Goal: Task Accomplishment & Management: Use online tool/utility

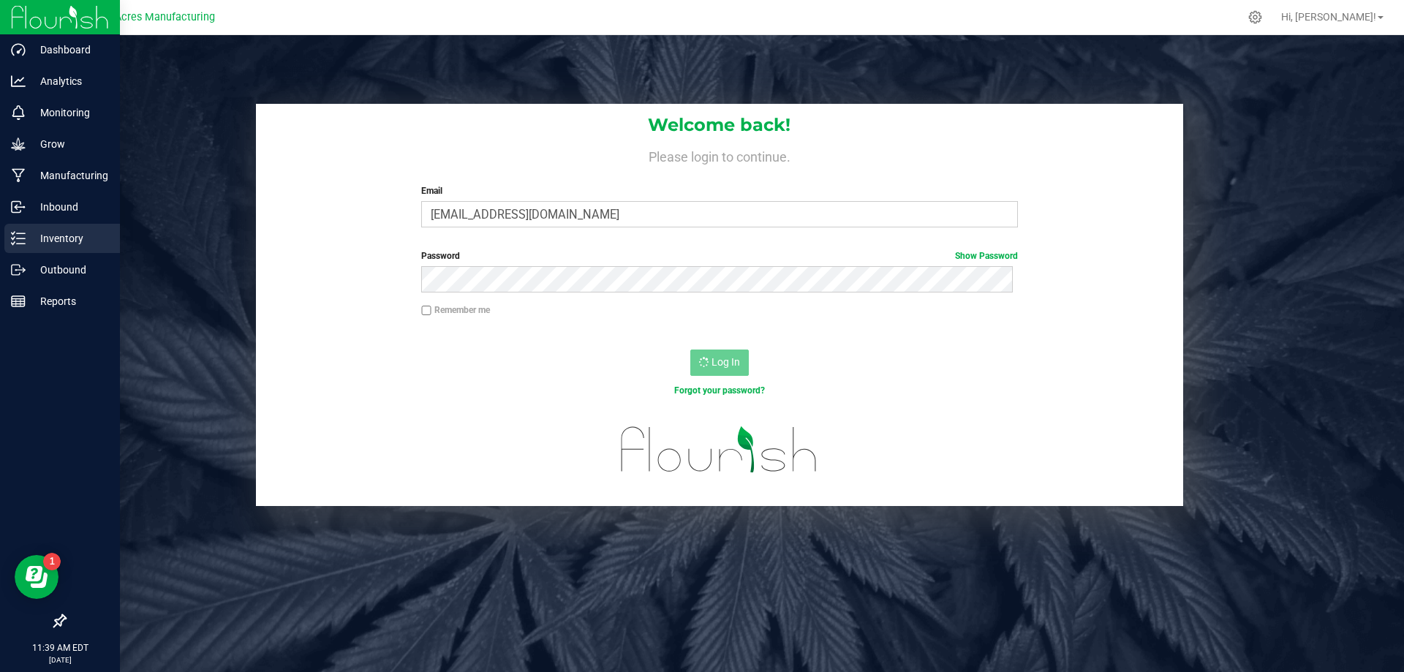
click at [31, 243] on p "Inventory" at bounding box center [70, 239] width 88 height 18
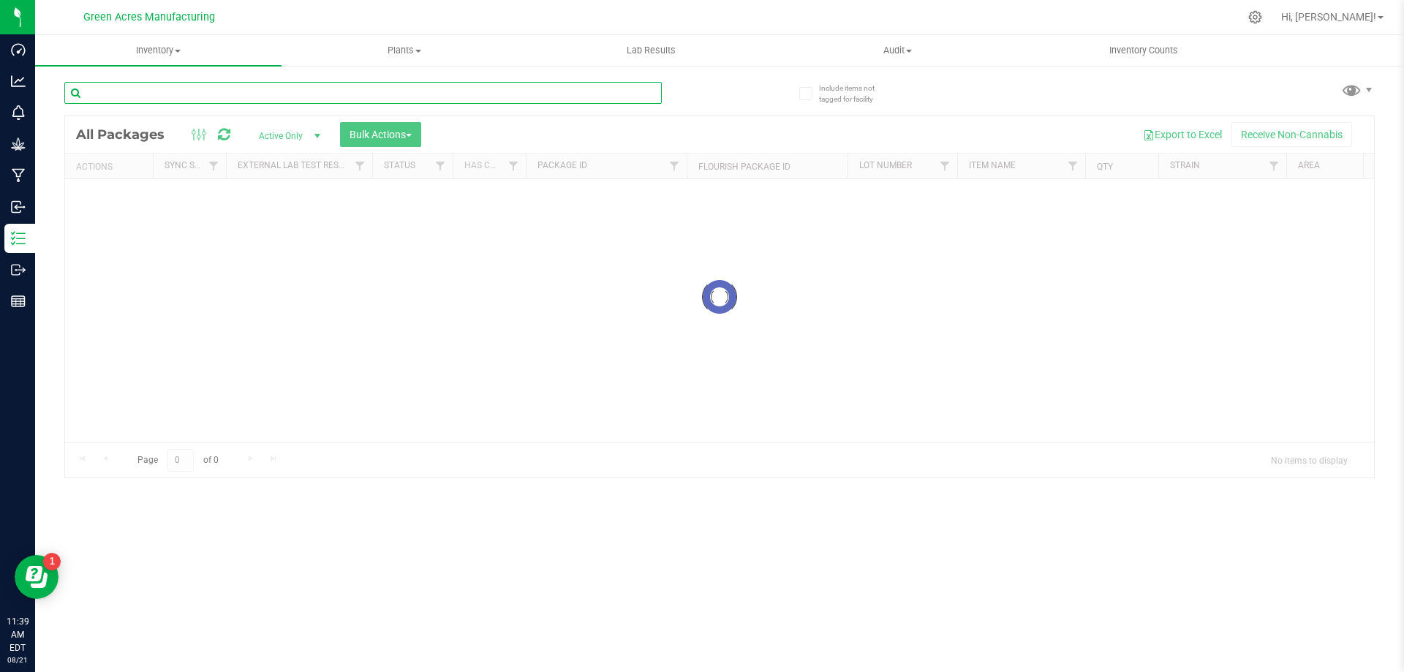
click at [235, 94] on input "text" at bounding box center [363, 93] width 598 height 22
type input "5860512003208218"
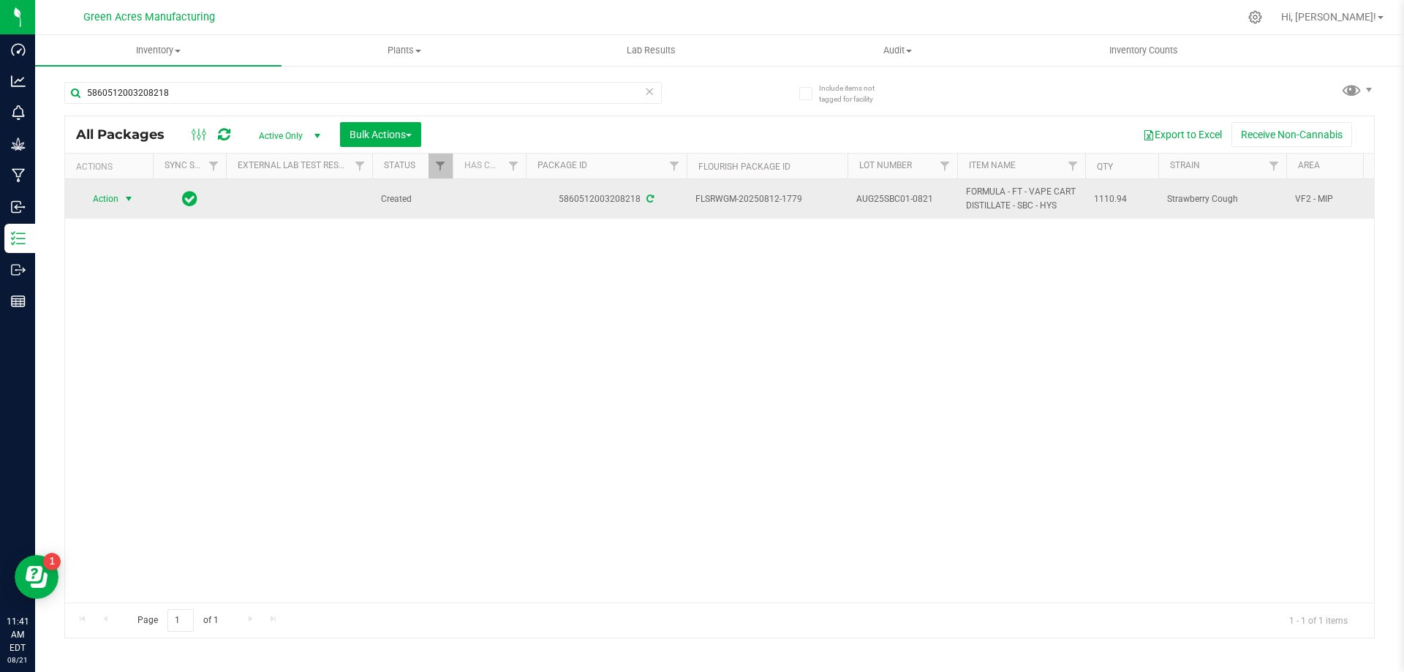
click at [120, 206] on span "select" at bounding box center [129, 199] width 18 height 20
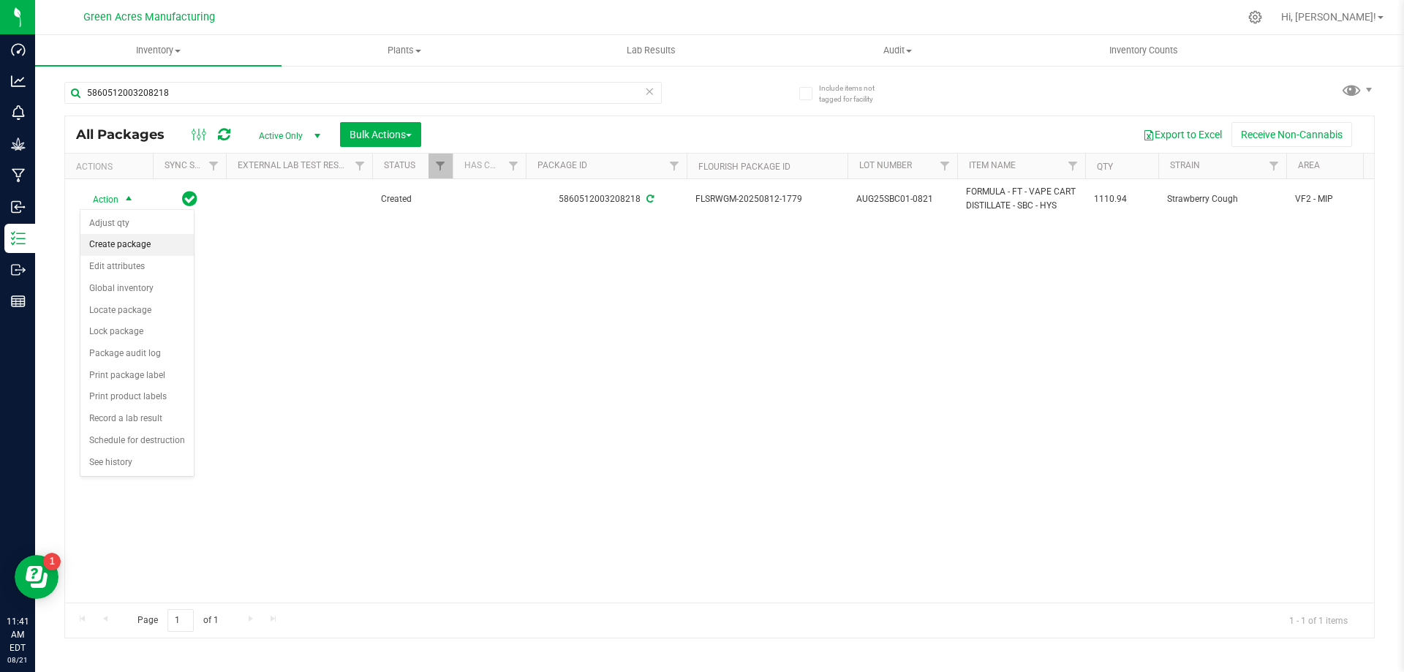
click at [126, 240] on li "Create package" at bounding box center [136, 245] width 113 height 22
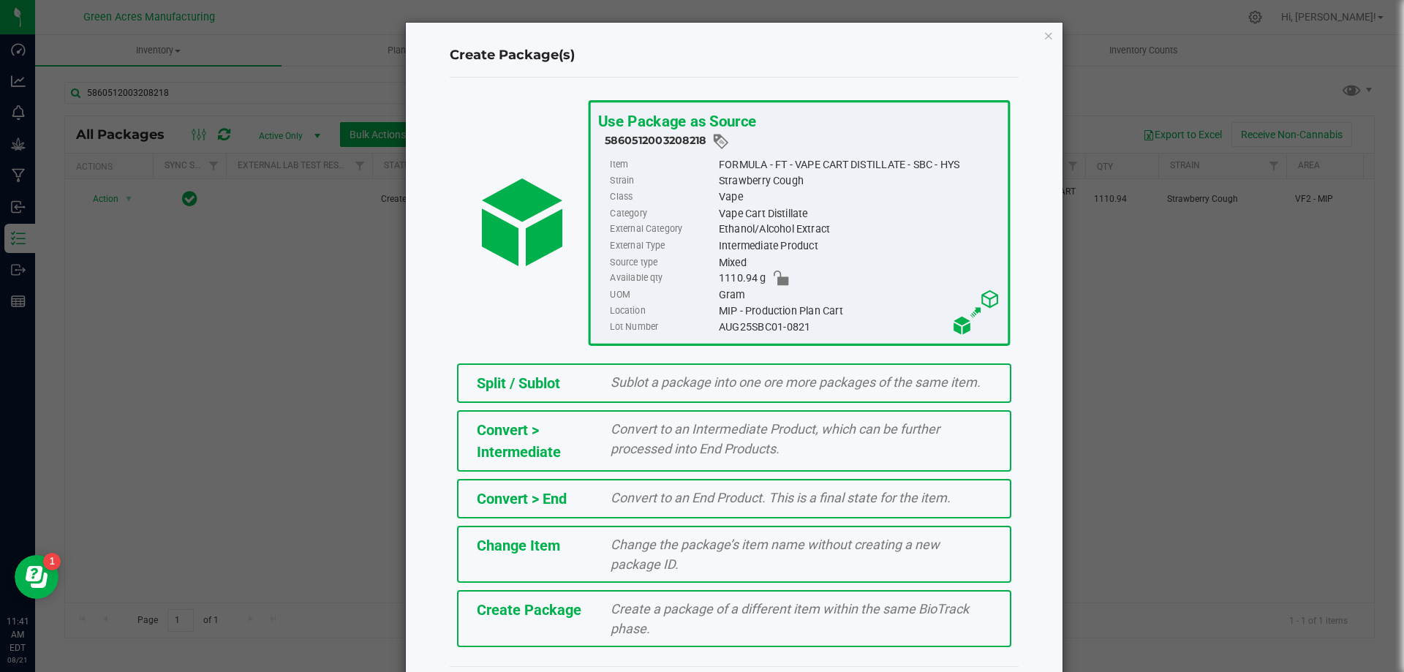
scroll to position [41, 0]
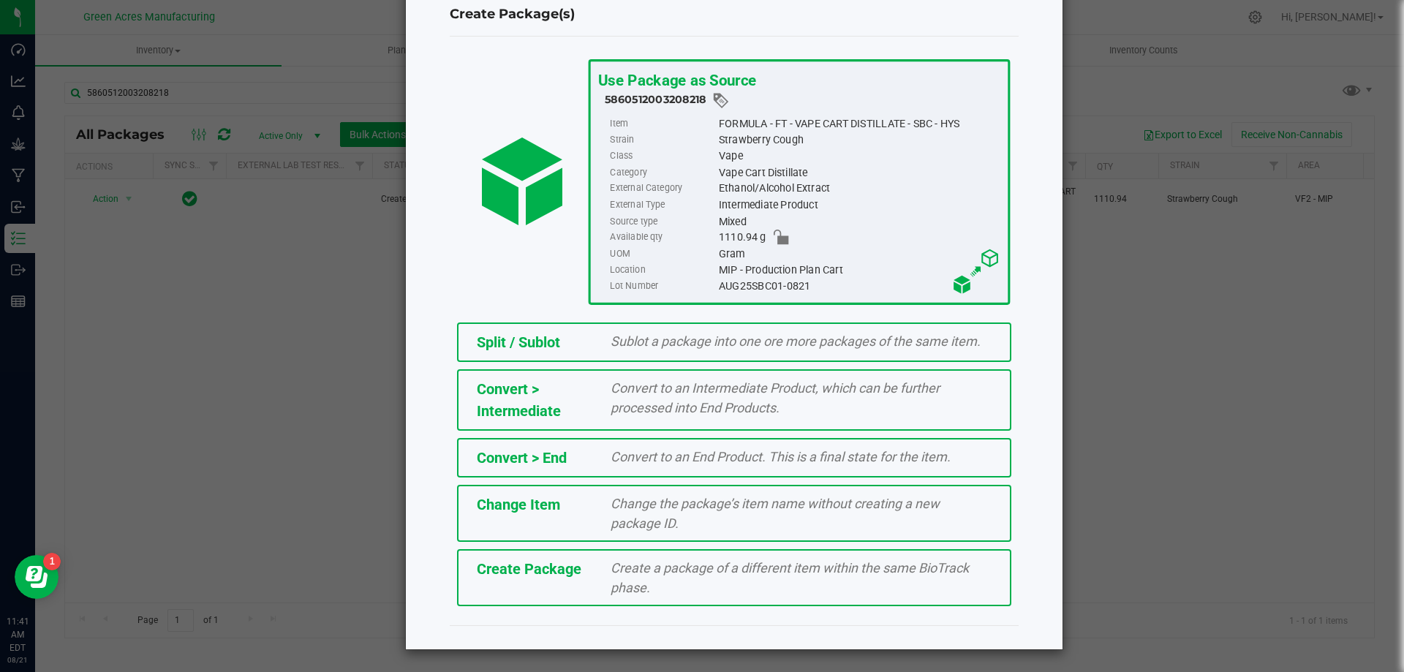
click at [569, 583] on div "Create Package Create a package of a different item within the same BioTrack ph…" at bounding box center [734, 577] width 554 height 57
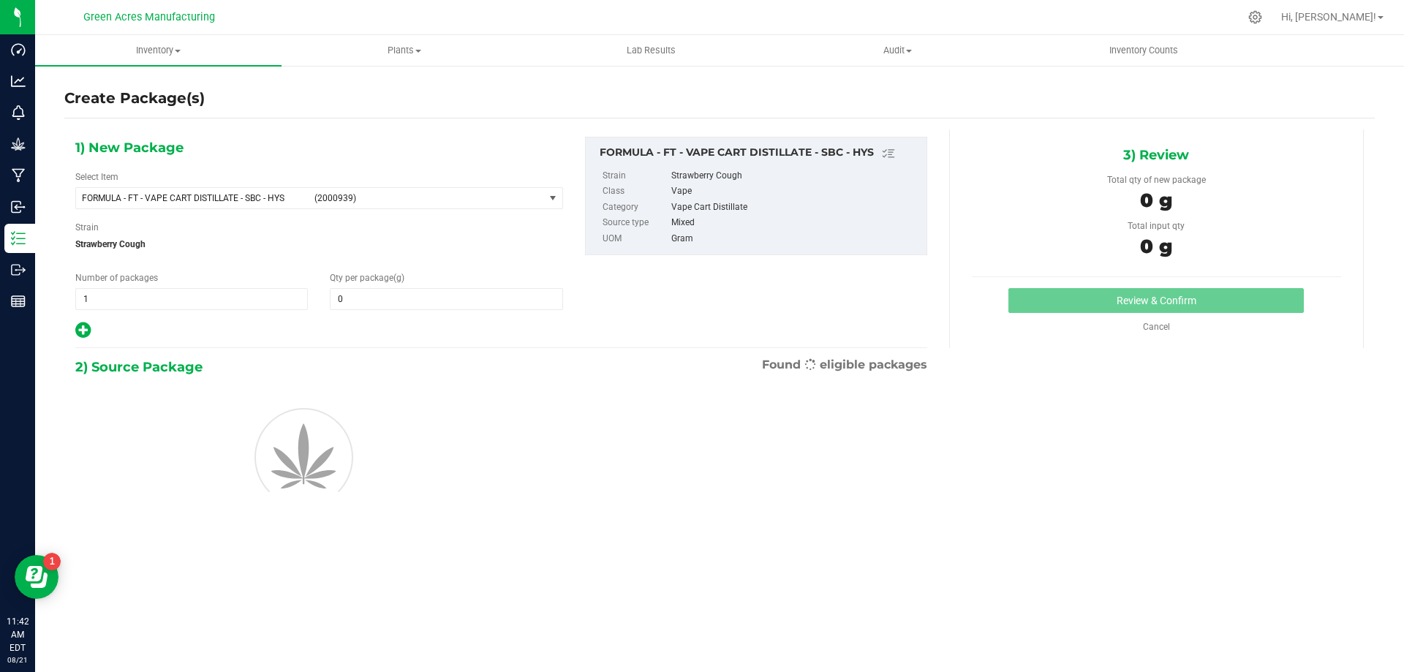
type input "0.0000"
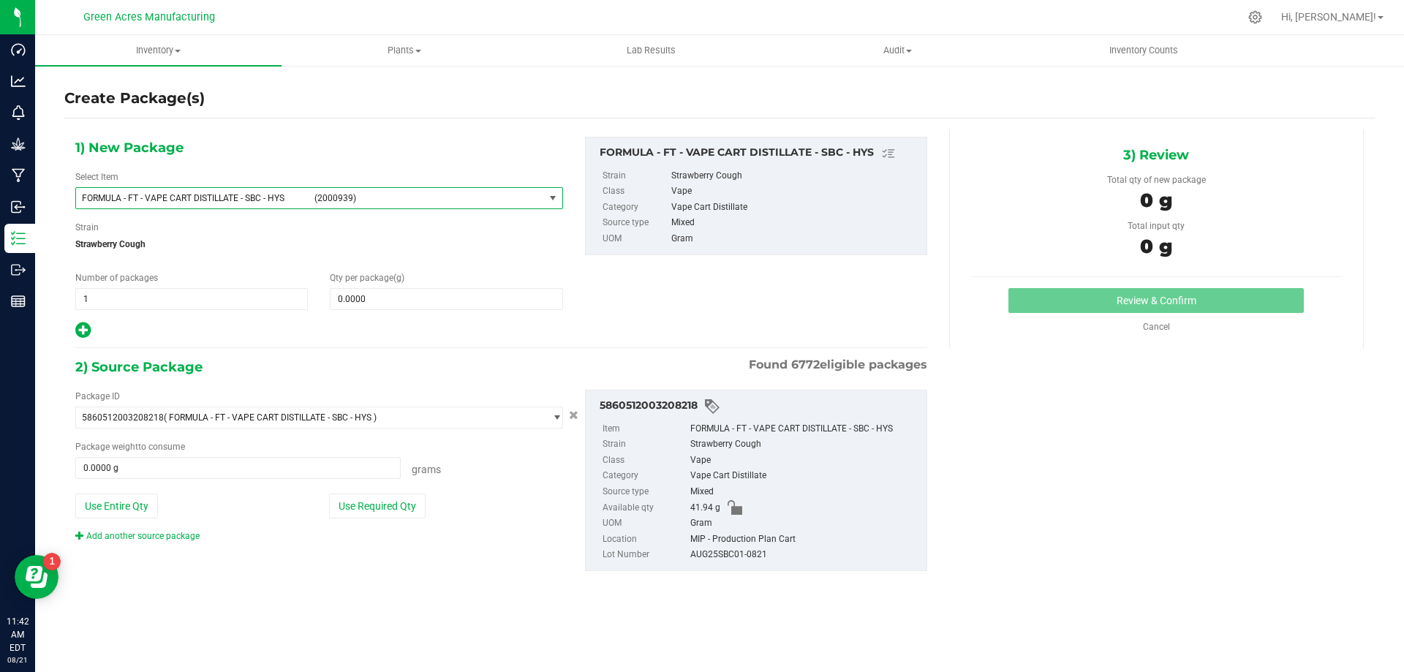
click at [347, 205] on span "FORMULA - FT - VAPE CART DISTILLATE - SBC - HYS (2000939)" at bounding box center [310, 198] width 468 height 20
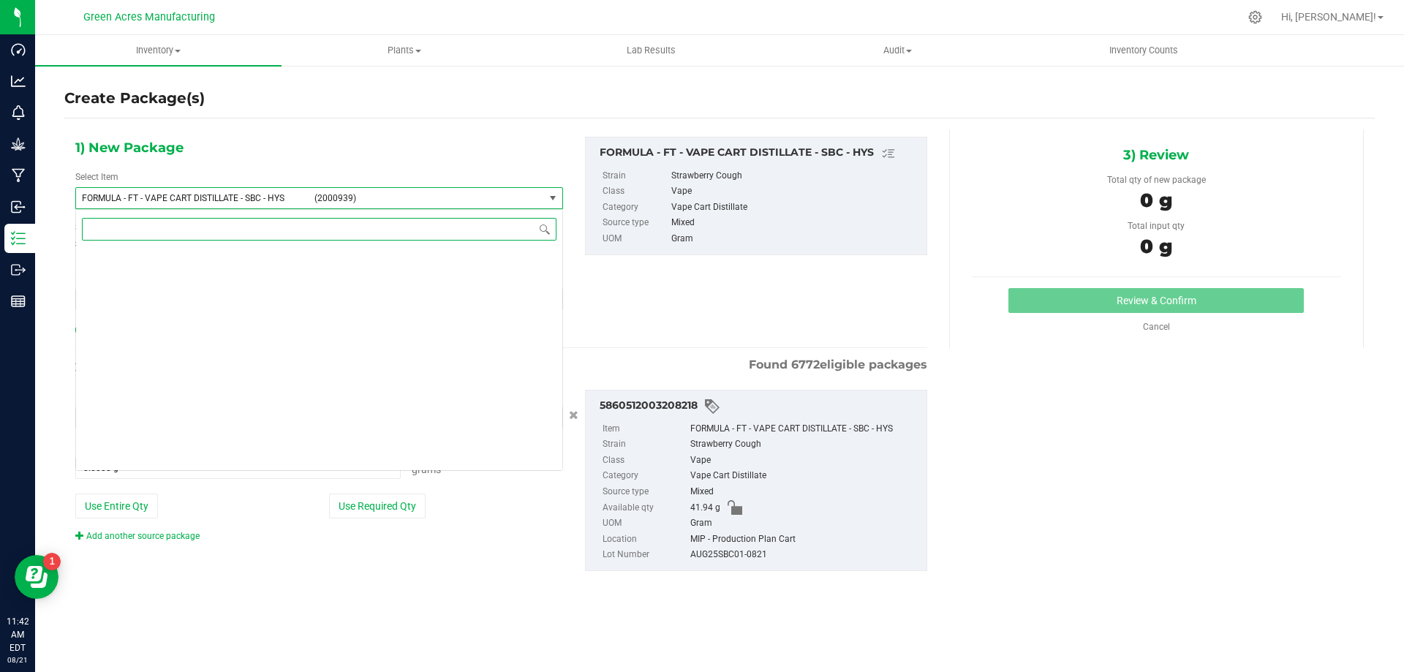
scroll to position [29842, 0]
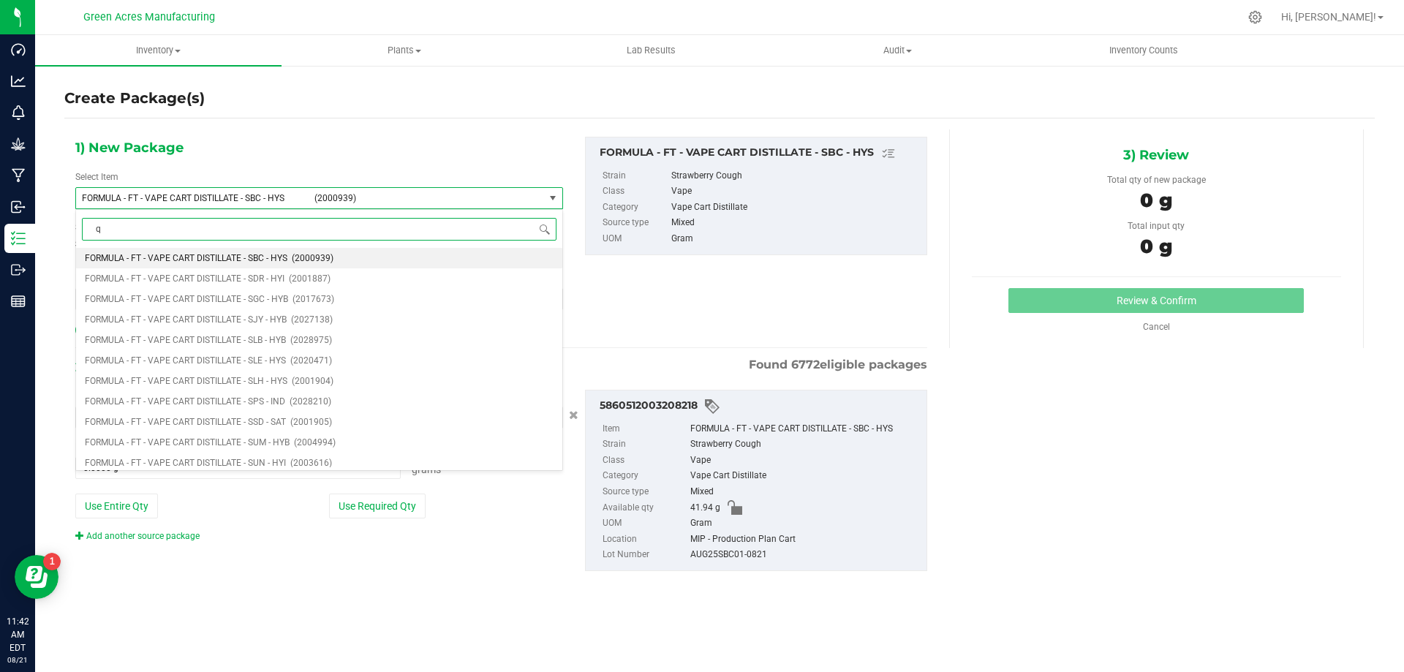
type input "qc"
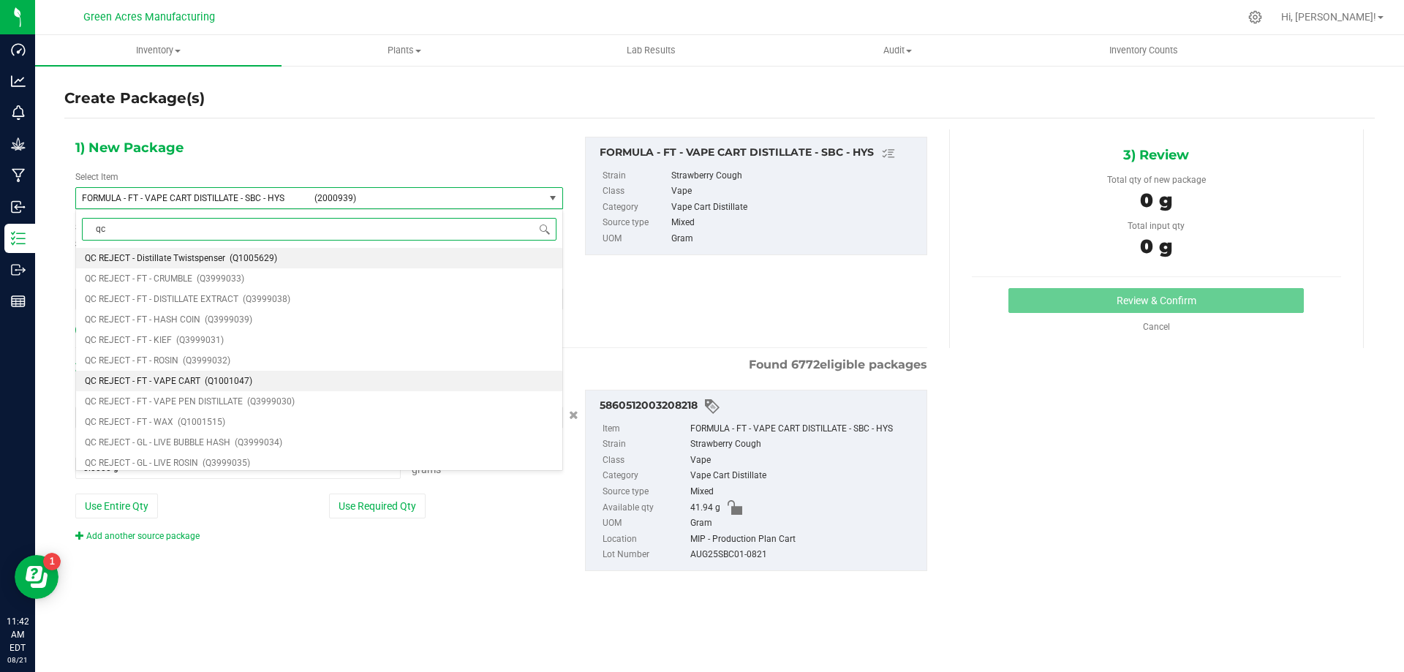
click at [319, 377] on li "QC REJECT - FT - VAPE CART (Q1001047)" at bounding box center [319, 381] width 486 height 20
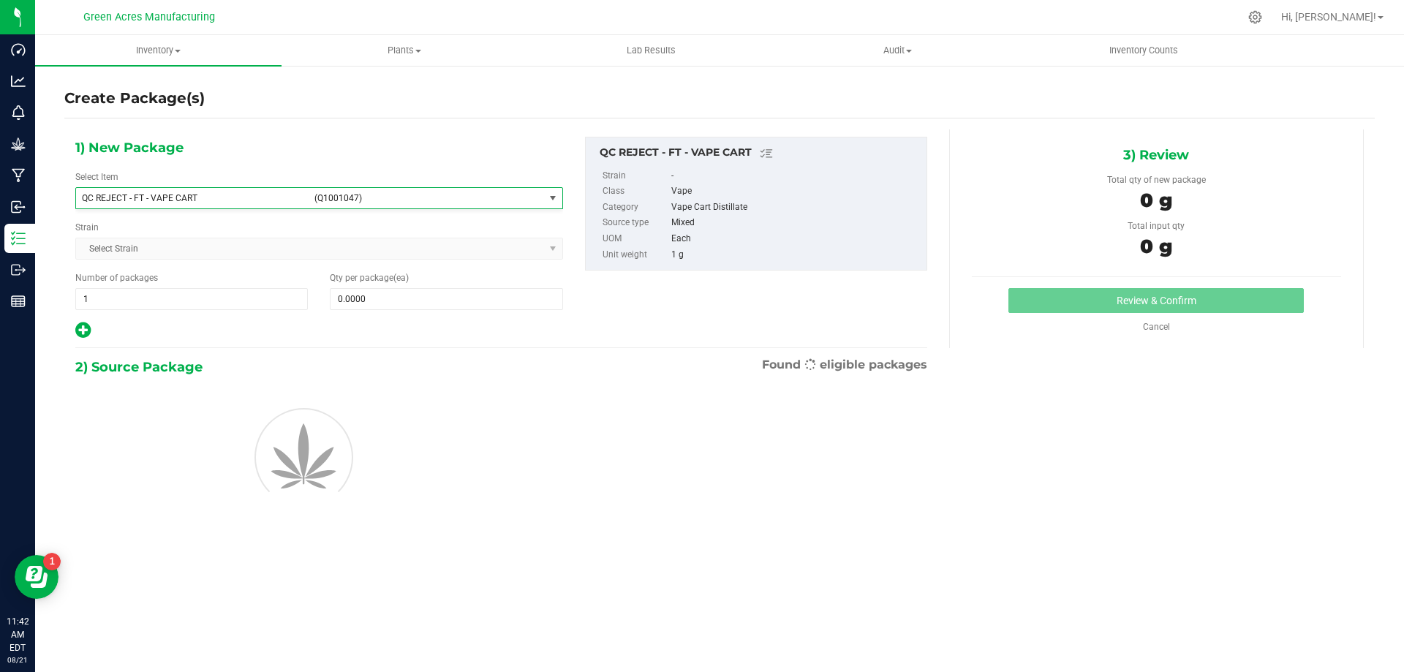
type input "0"
click at [369, 293] on span at bounding box center [446, 299] width 233 height 22
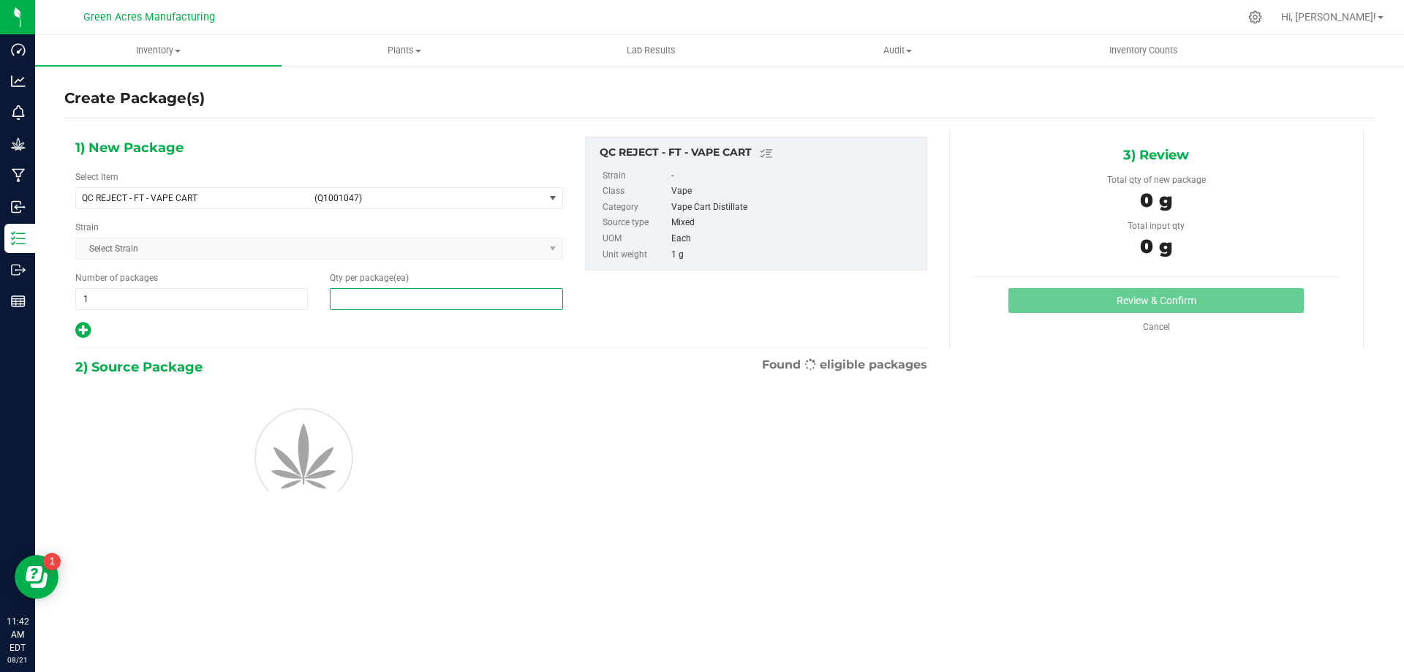
type input "7"
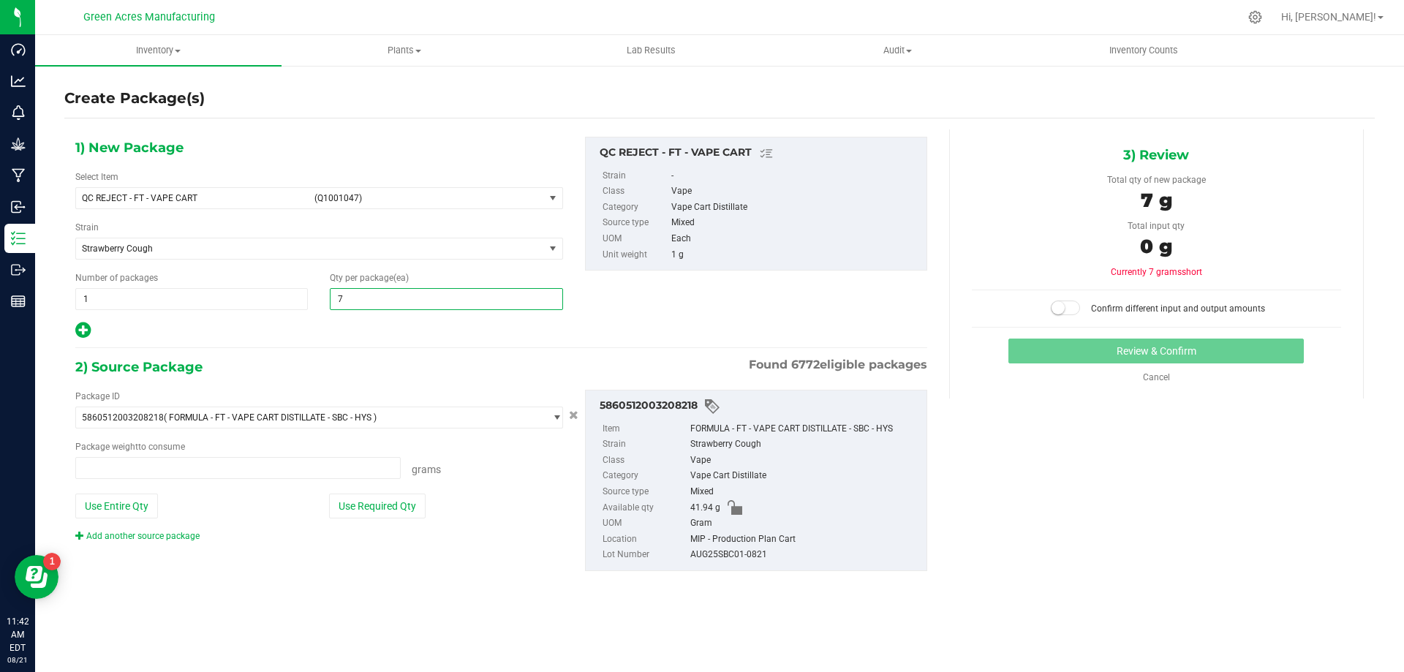
type input "0.0000 g"
type input "7"
click at [135, 498] on button "Use Entire Qty" at bounding box center [116, 506] width 83 height 25
type input "41.9400 g"
click at [1065, 311] on small at bounding box center [1058, 307] width 13 height 13
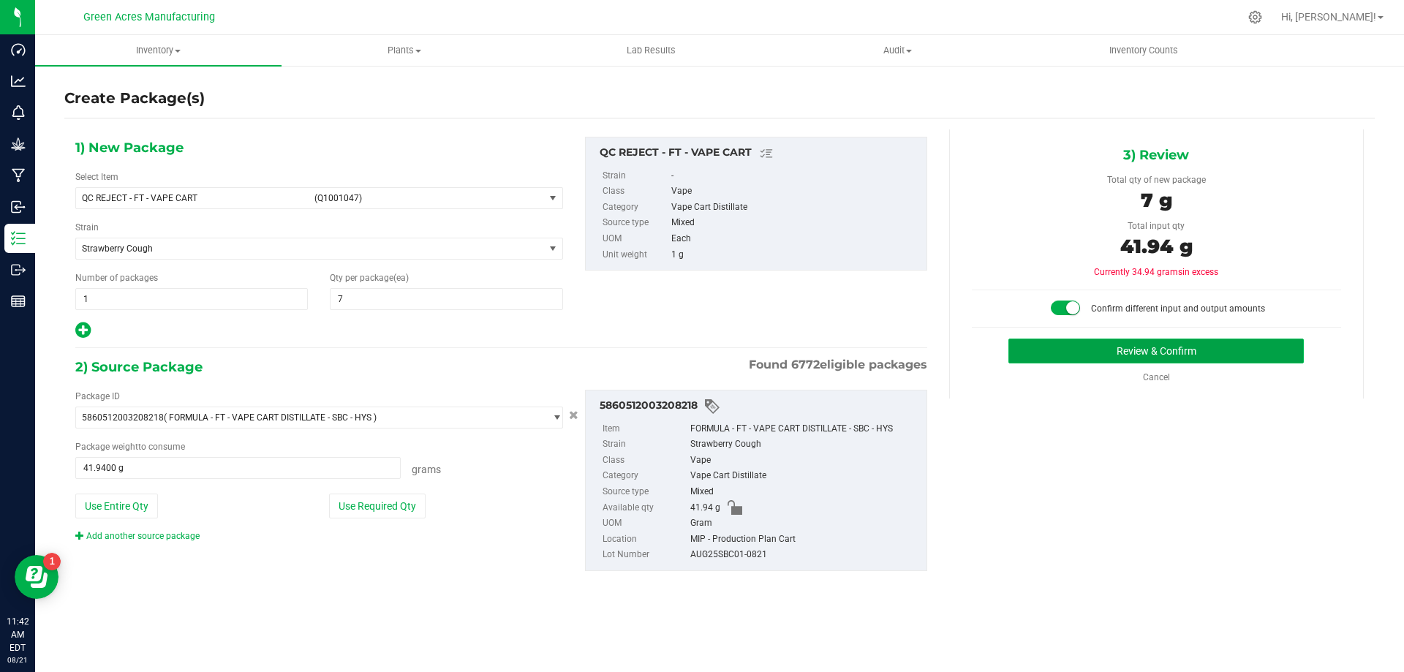
click at [1156, 342] on button "Review & Confirm" at bounding box center [1157, 351] width 296 height 25
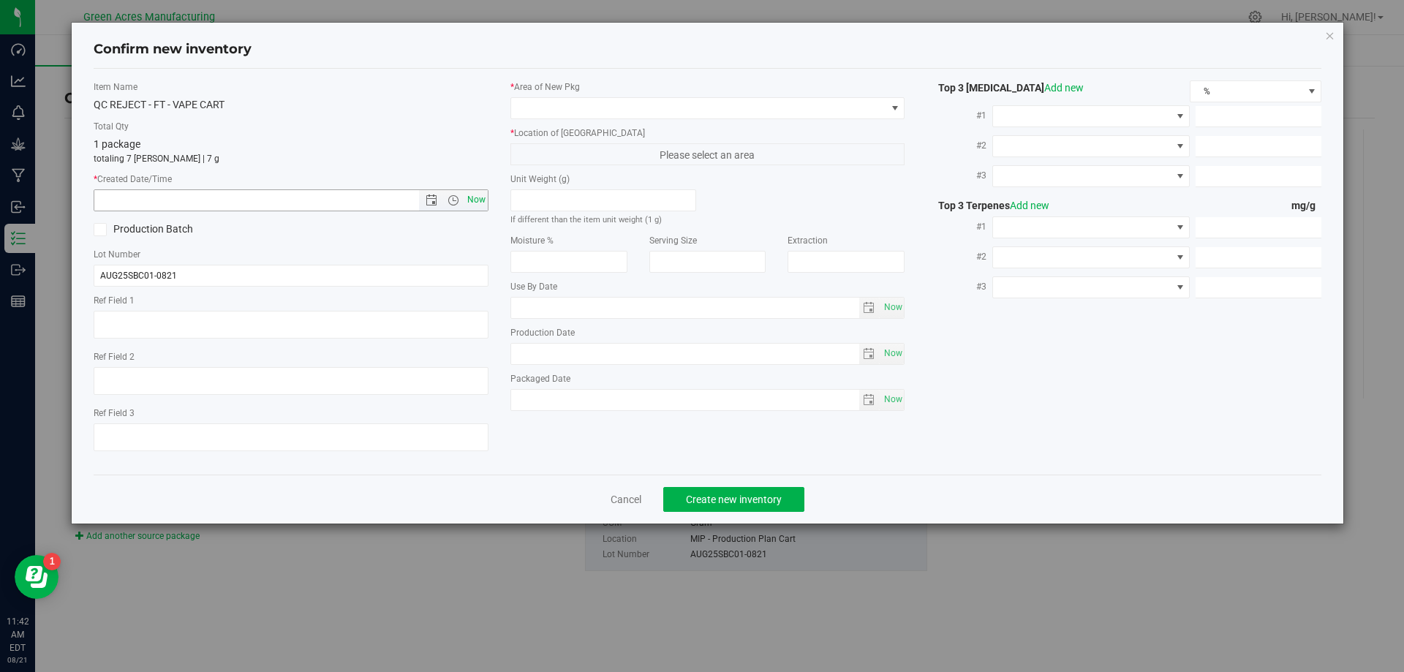
click at [483, 196] on span "Now" at bounding box center [476, 199] width 25 height 21
type input "[DATE] 11:42 AM"
click at [588, 121] on div "* Area of [GEOGRAPHIC_DATA] * Location of [GEOGRAPHIC_DATA] Please select an ar…" at bounding box center [708, 249] width 417 height 338
click at [590, 113] on span at bounding box center [698, 108] width 375 height 20
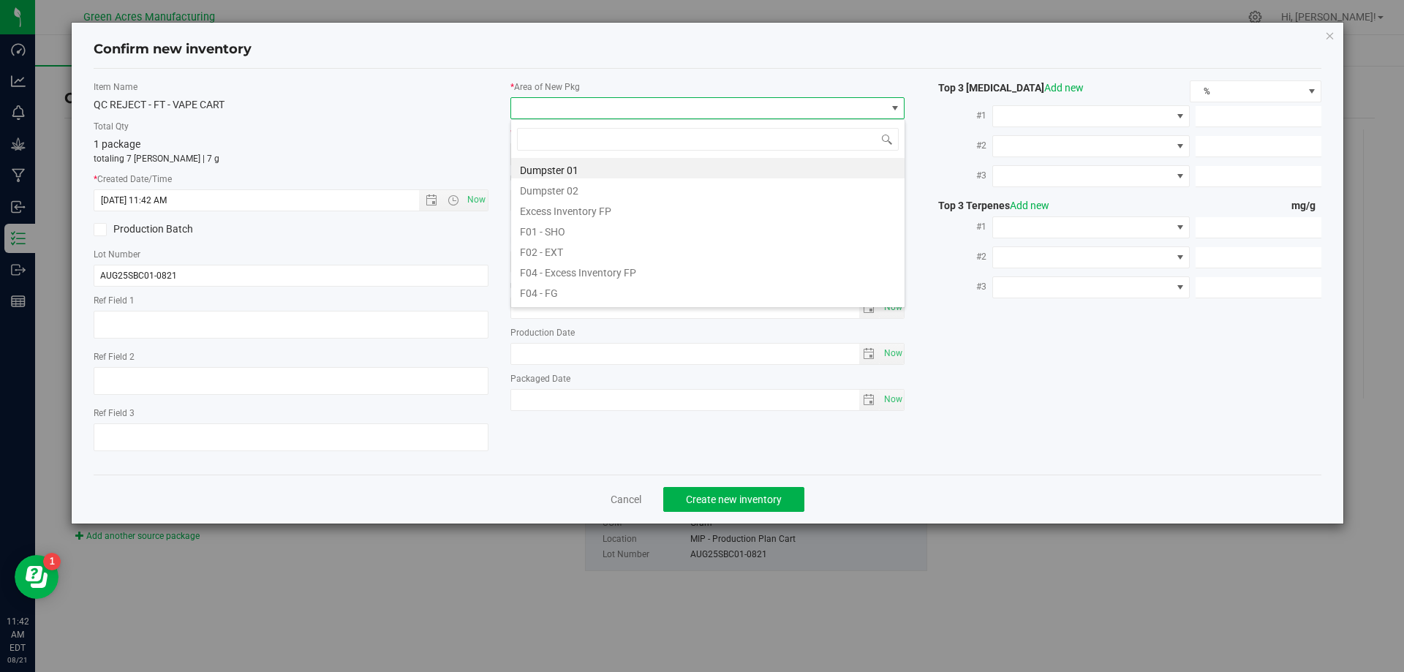
scroll to position [22, 395]
type input "mip"
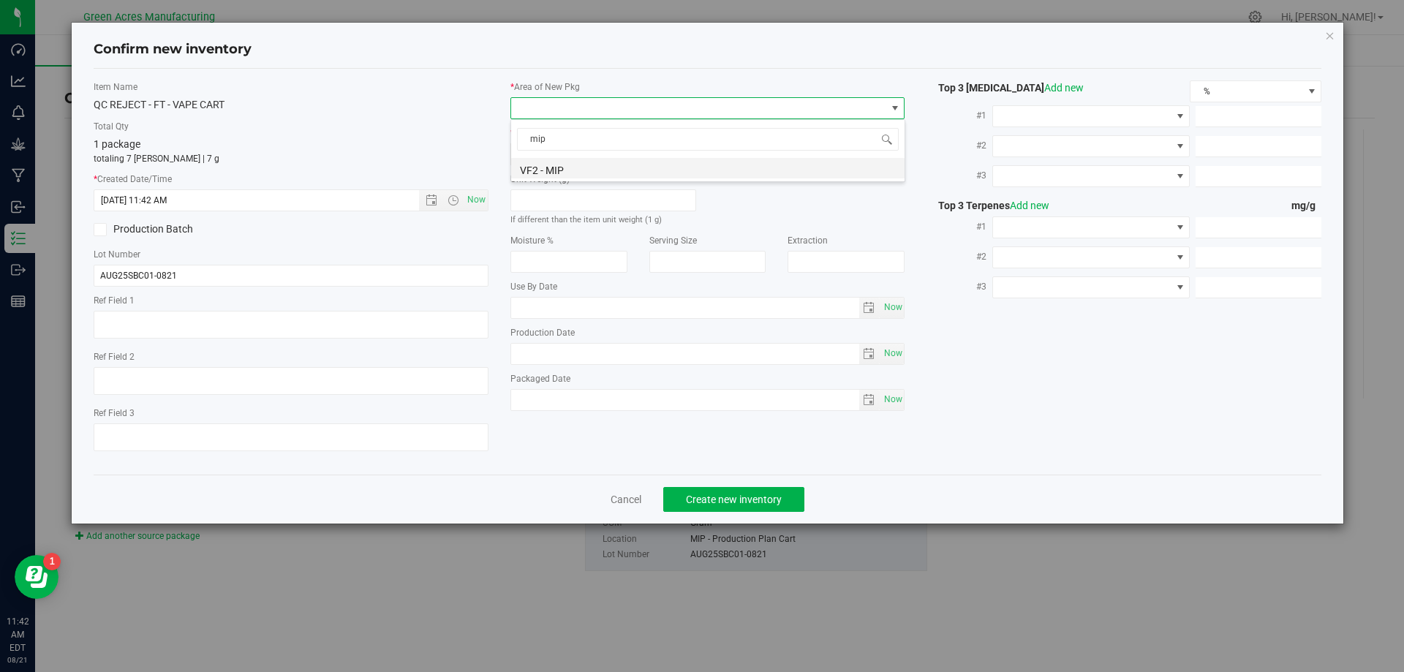
click at [592, 174] on li "VF2 - MIP" at bounding box center [708, 168] width 394 height 20
click at [608, 157] on span "MIP - Cannabis Waste" at bounding box center [698, 154] width 375 height 20
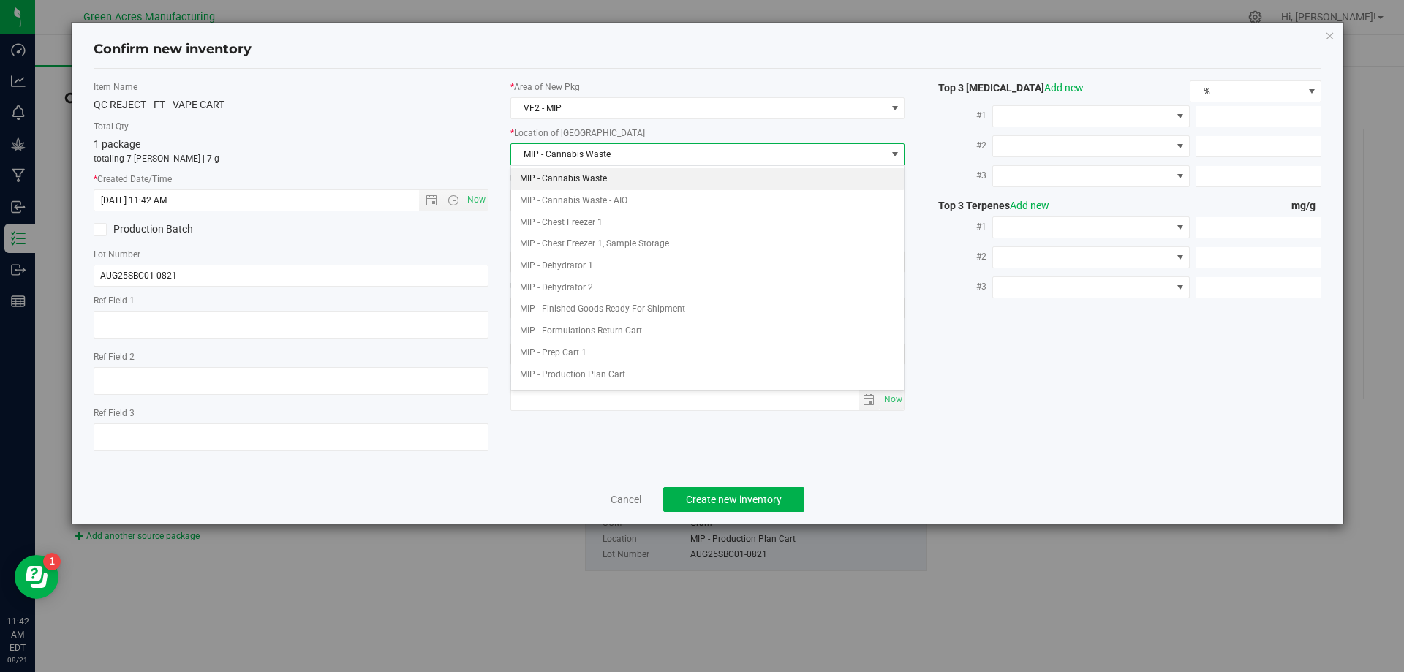
click at [605, 175] on li "MIP - Cannabis Waste" at bounding box center [708, 179] width 394 height 22
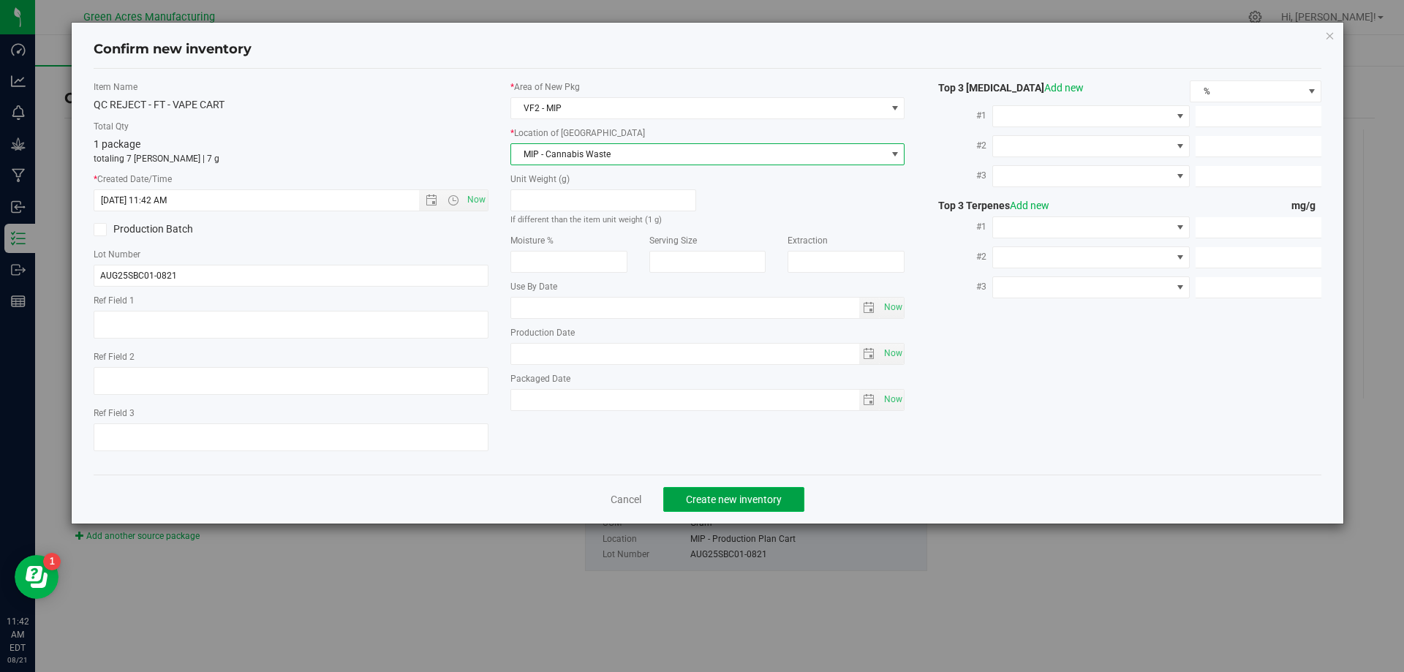
click at [722, 494] on span "Create new inventory" at bounding box center [734, 500] width 96 height 12
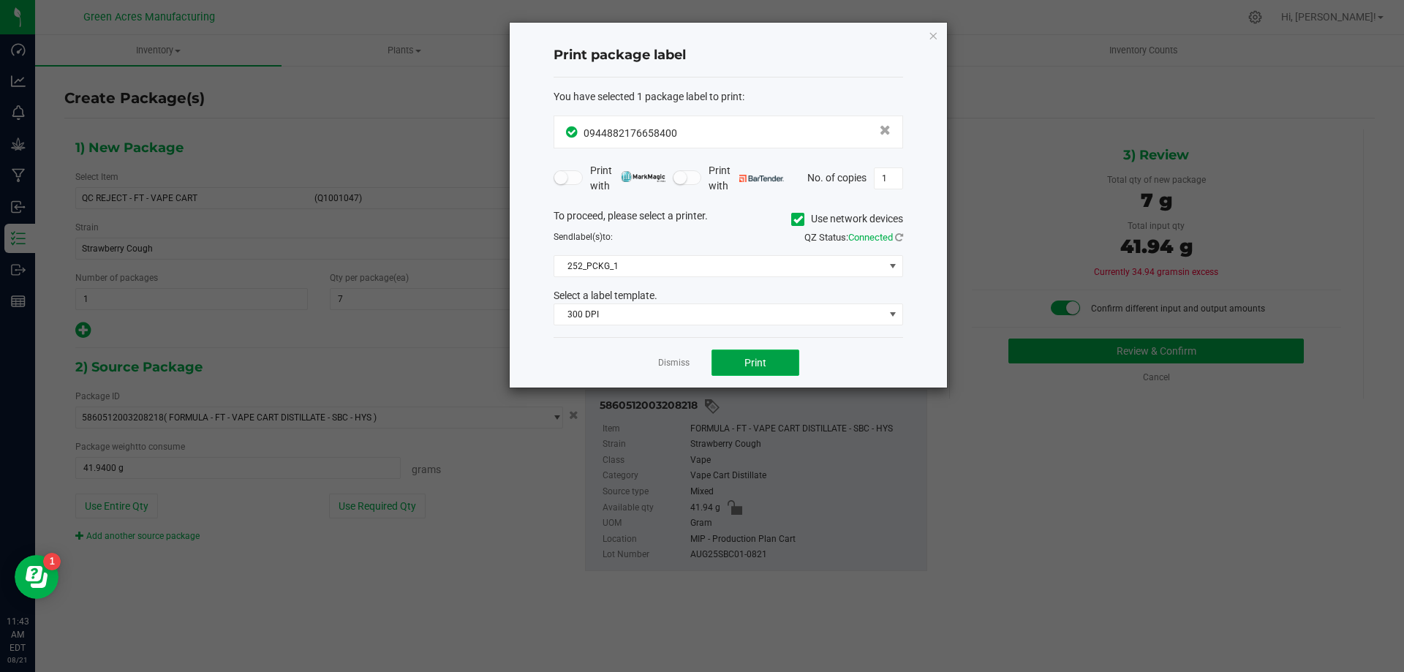
click at [774, 358] on button "Print" at bounding box center [756, 363] width 88 height 26
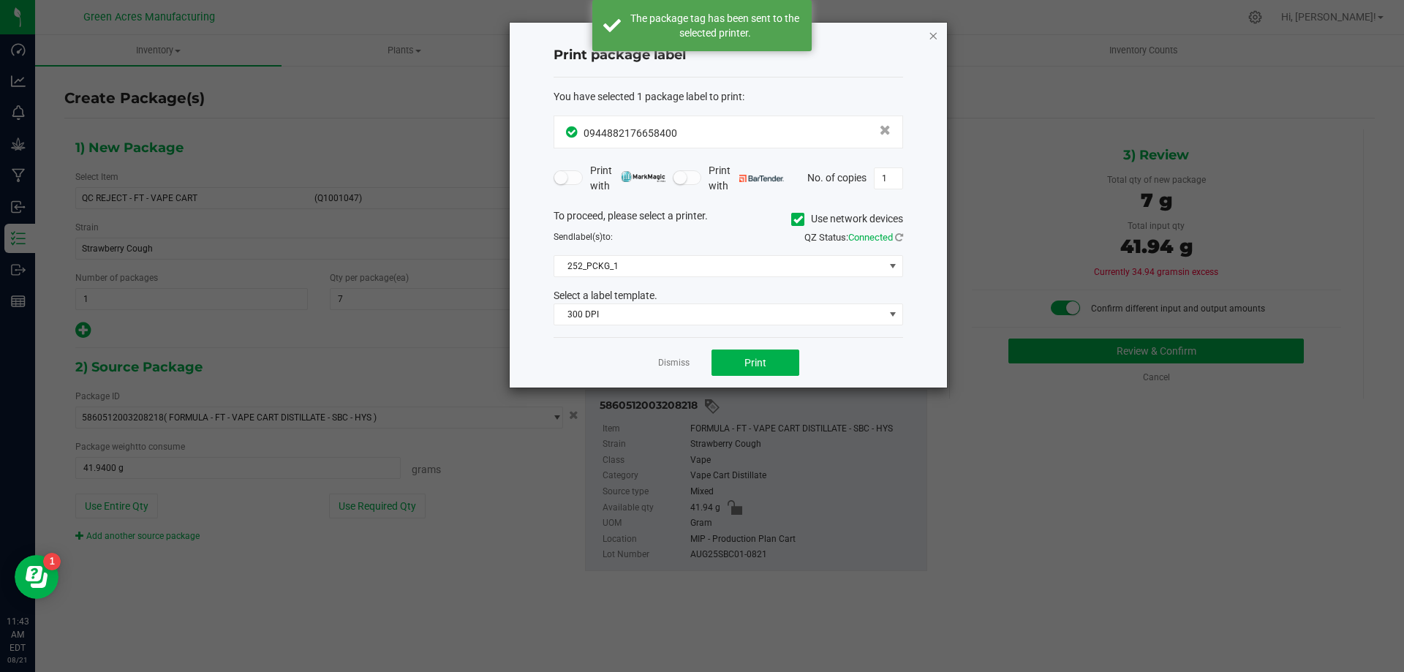
click at [935, 32] on icon "button" at bounding box center [933, 35] width 10 height 18
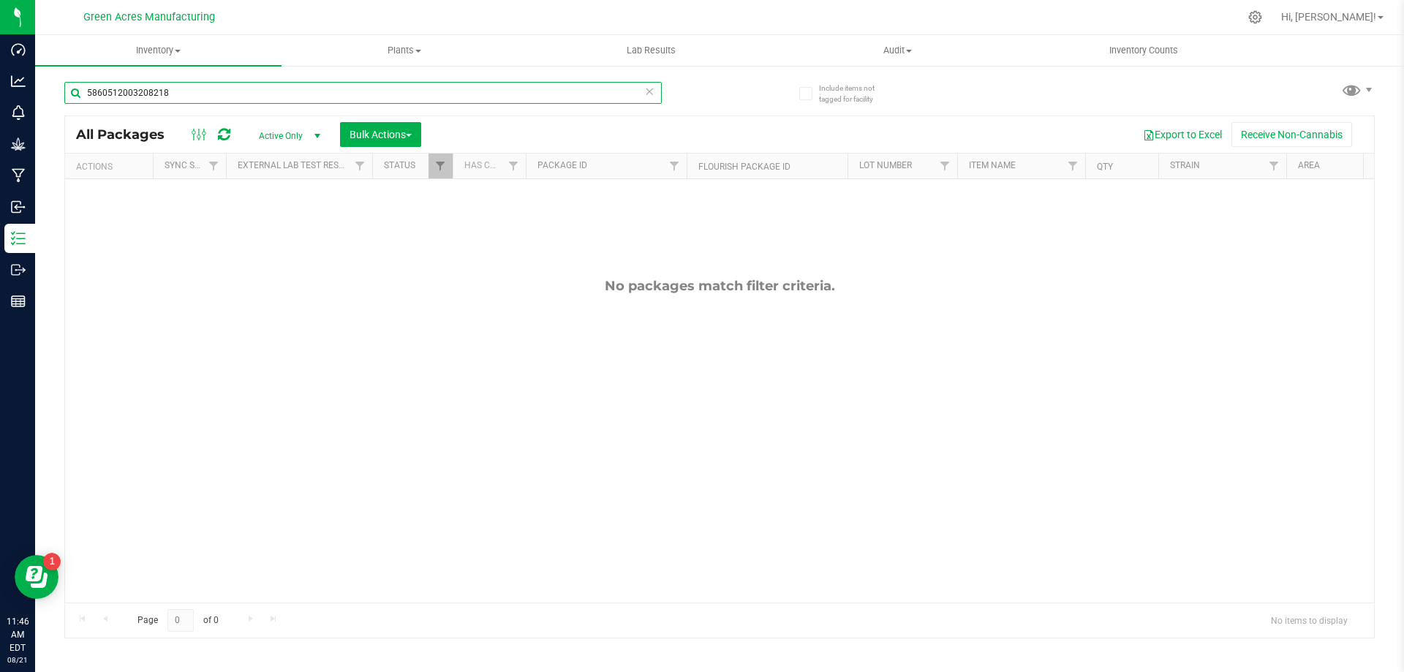
click at [178, 102] on input "5860512003208218" at bounding box center [363, 93] width 598 height 22
click at [451, 90] on input "text" at bounding box center [363, 93] width 598 height 22
type input "3393029165346916"
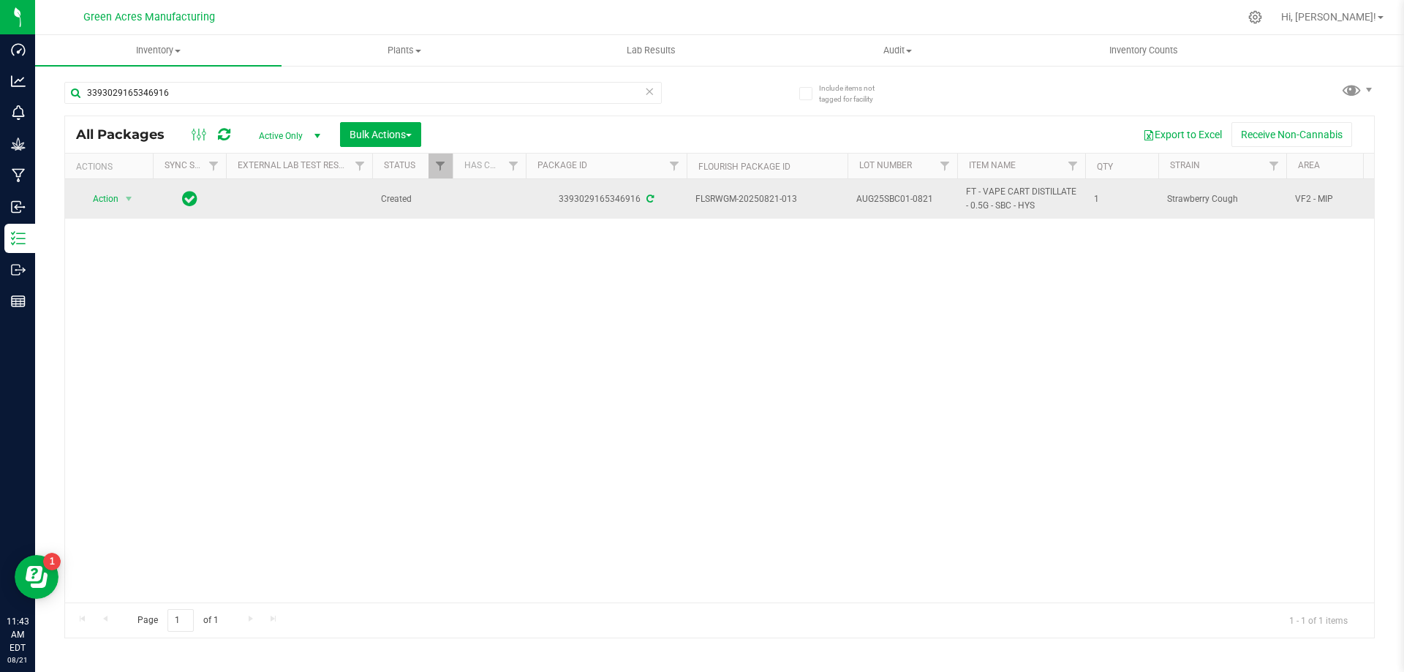
click at [886, 202] on span "AUG25SBC01-0821" at bounding box center [903, 199] width 92 height 14
click at [886, 202] on input "AUG25SBC01-0821" at bounding box center [899, 199] width 105 height 23
click at [115, 196] on span "Action" at bounding box center [100, 199] width 40 height 20
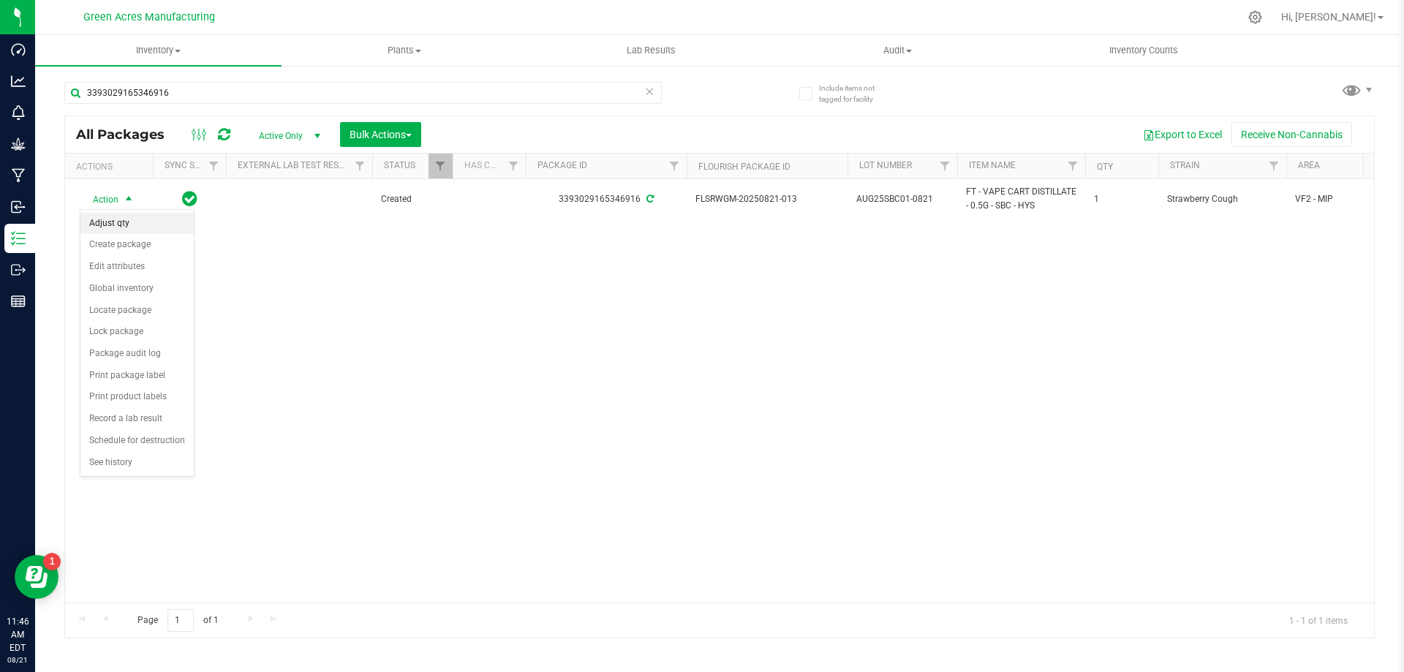
click at [129, 222] on li "Adjust qty" at bounding box center [136, 224] width 113 height 22
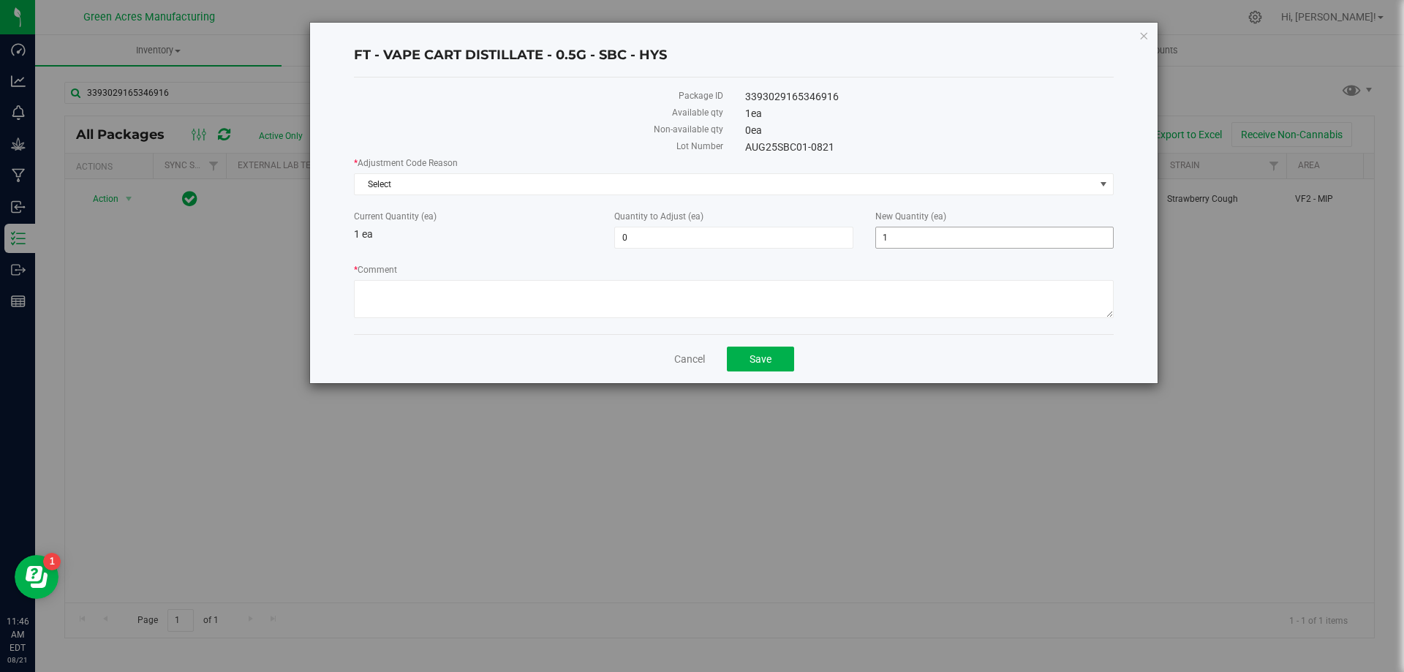
click at [911, 233] on span "1 1" at bounding box center [995, 238] width 238 height 22
click at [911, 233] on input "1" at bounding box center [994, 237] width 237 height 20
type input "0"
type input "-1"
type input "0"
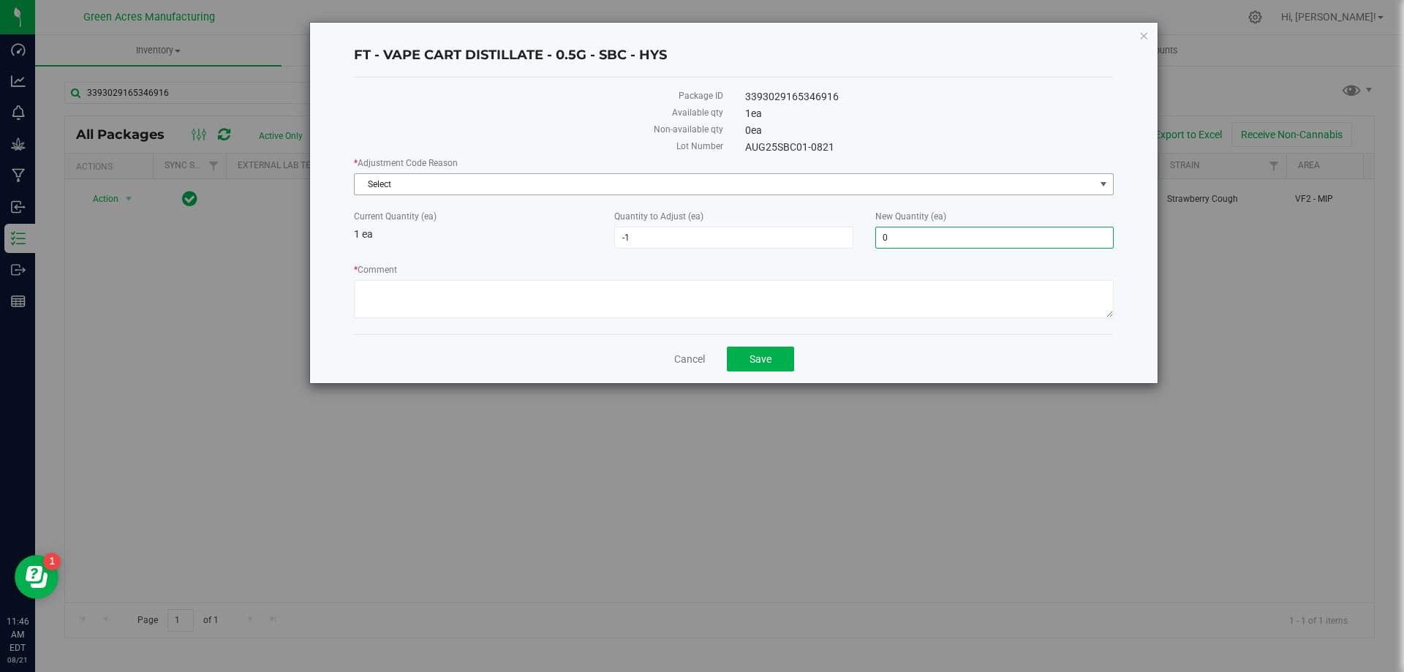
click at [481, 185] on span "Select" at bounding box center [725, 184] width 740 height 20
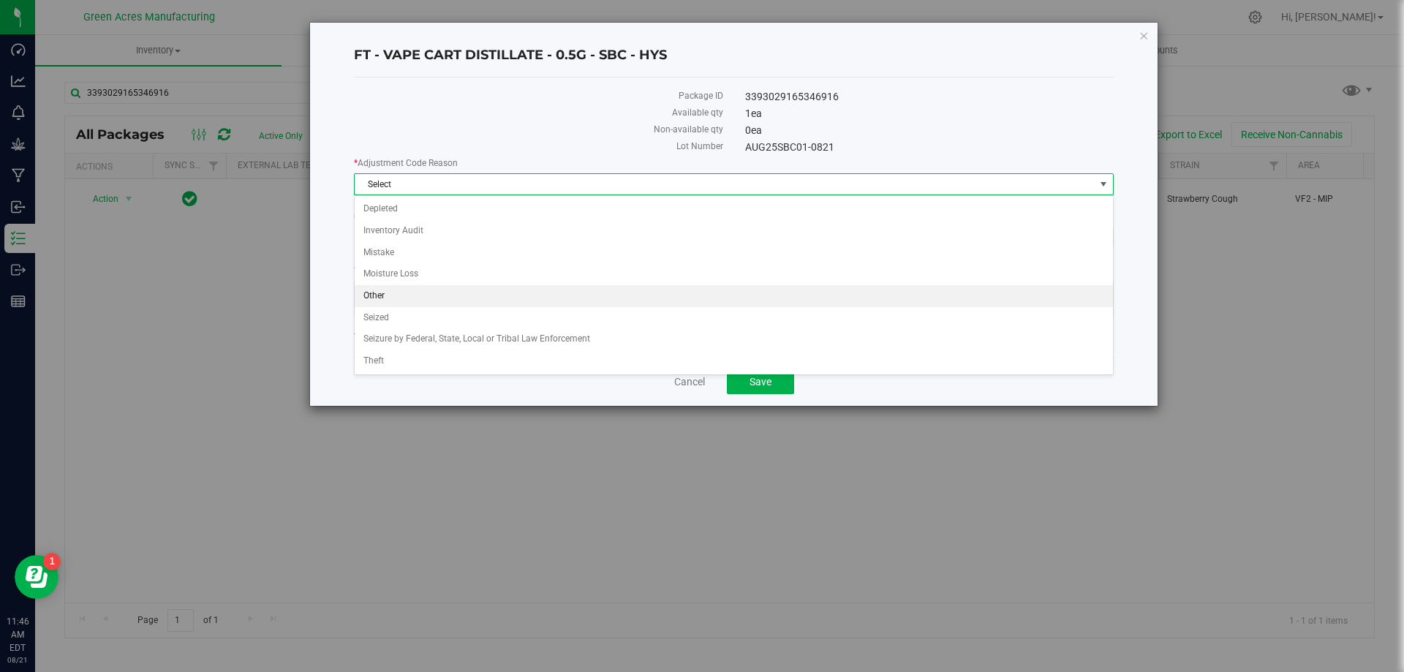
click at [451, 286] on li "Other" at bounding box center [734, 296] width 759 height 22
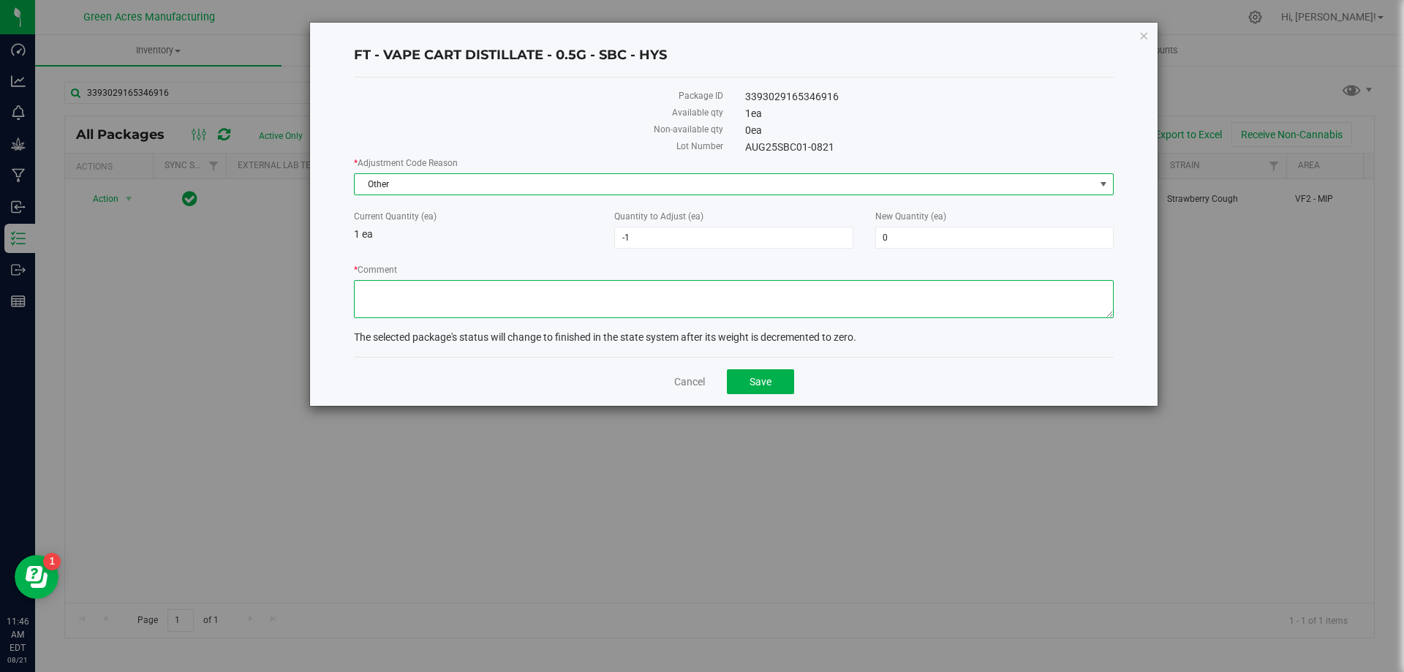
click at [449, 291] on textarea "* Comment" at bounding box center [734, 299] width 760 height 38
type textarea "waste"
click at [772, 378] on button "Save" at bounding box center [760, 381] width 67 height 25
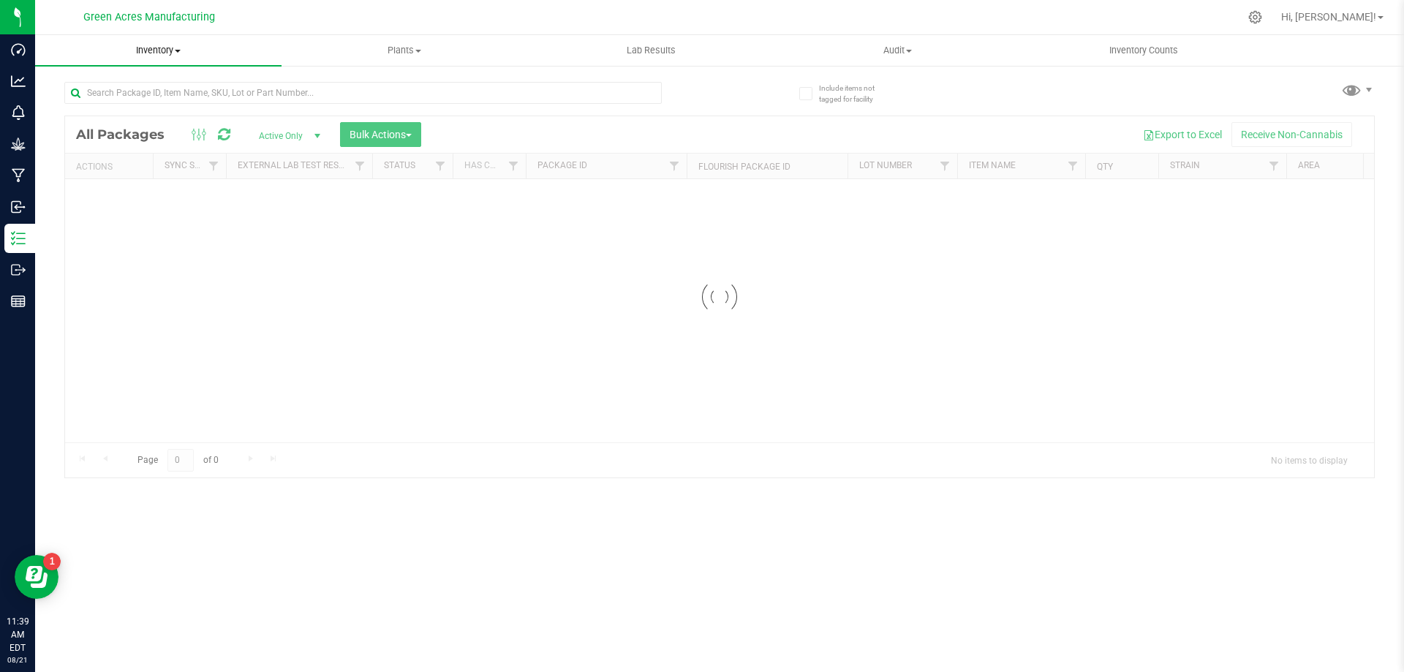
click at [169, 53] on span "Inventory" at bounding box center [158, 50] width 247 height 13
click at [157, 173] on span "From bill of materials" at bounding box center [101, 176] width 132 height 12
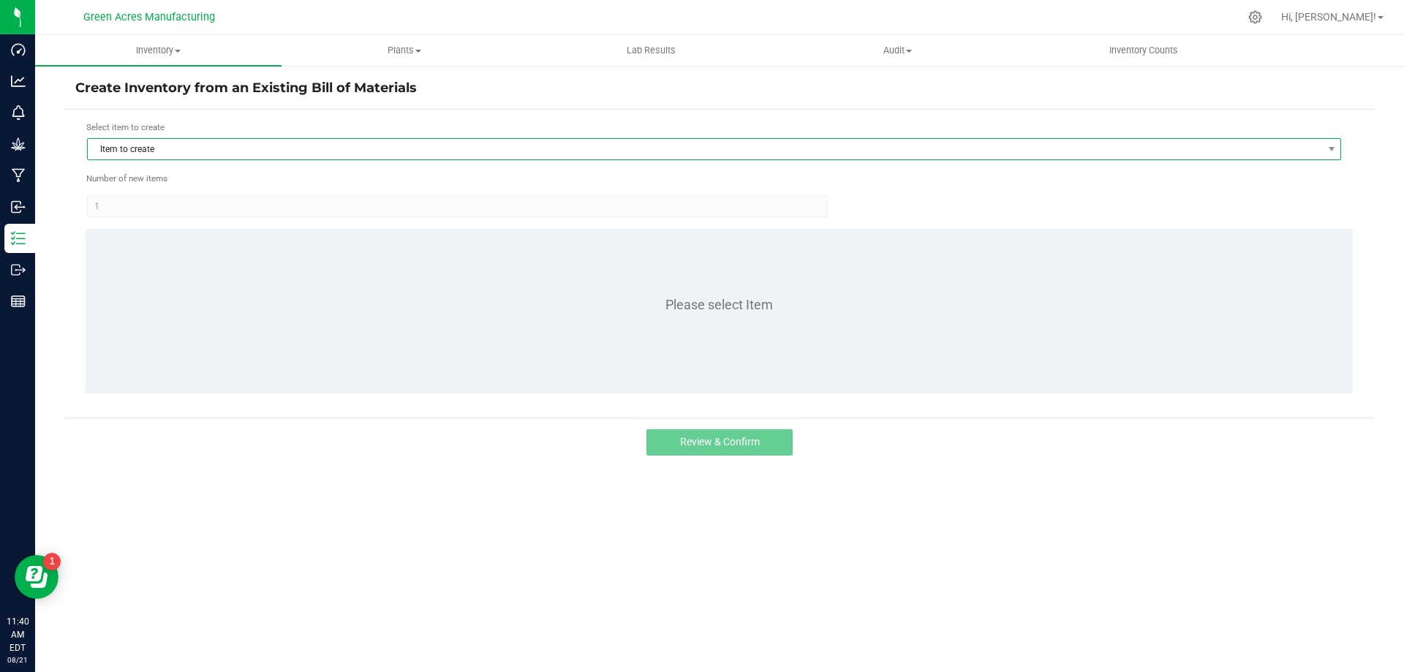
click at [184, 158] on span "Item to create" at bounding box center [705, 149] width 1235 height 20
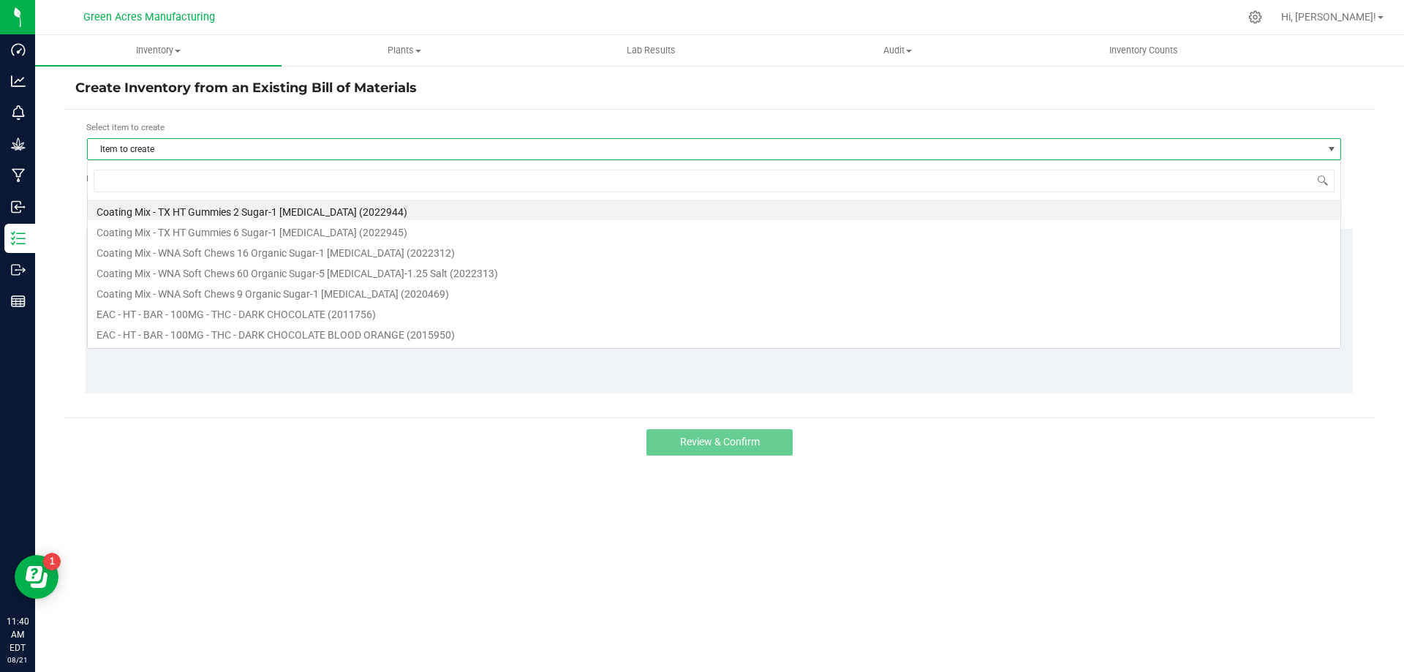
scroll to position [22, 1255]
type input "sbc"
click at [295, 292] on li "FT - VAPE CART DISTILLATE - 0.5G - SBC - HYS (1001227)" at bounding box center [714, 292] width 1253 height 20
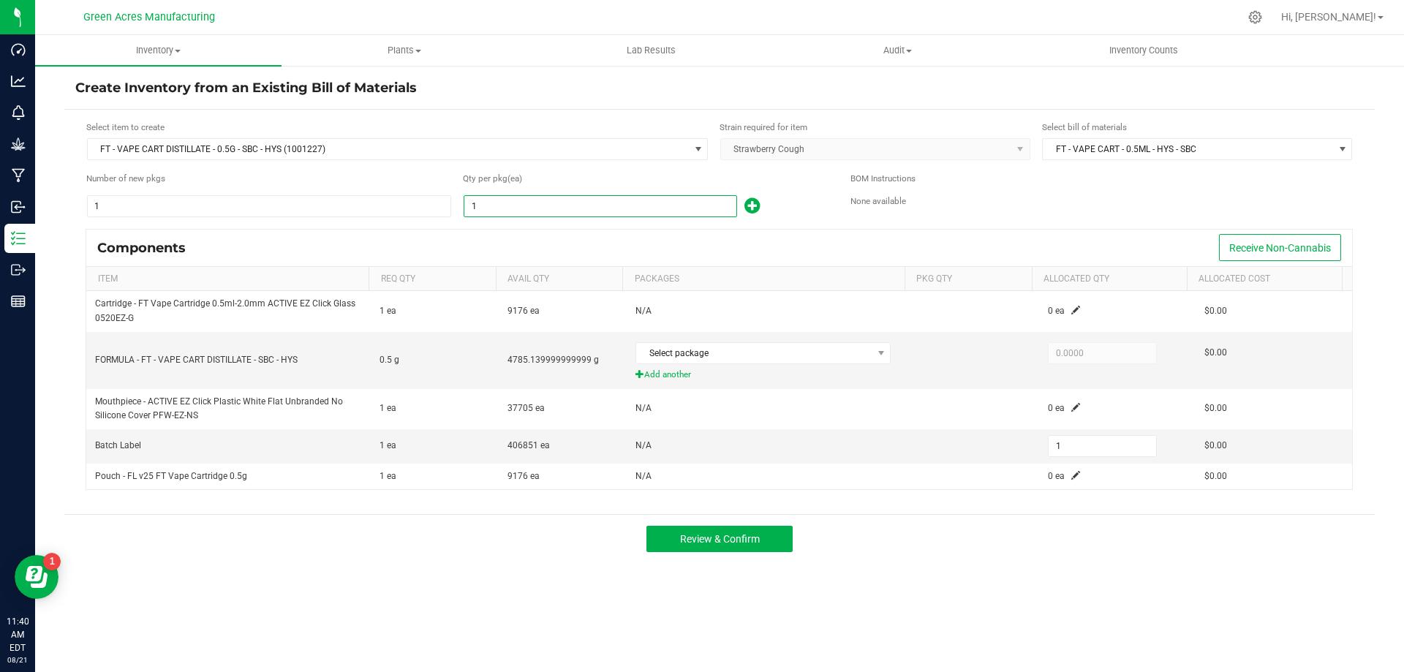
click at [508, 214] on input "1" at bounding box center [601, 206] width 272 height 20
type input "2"
type input "21"
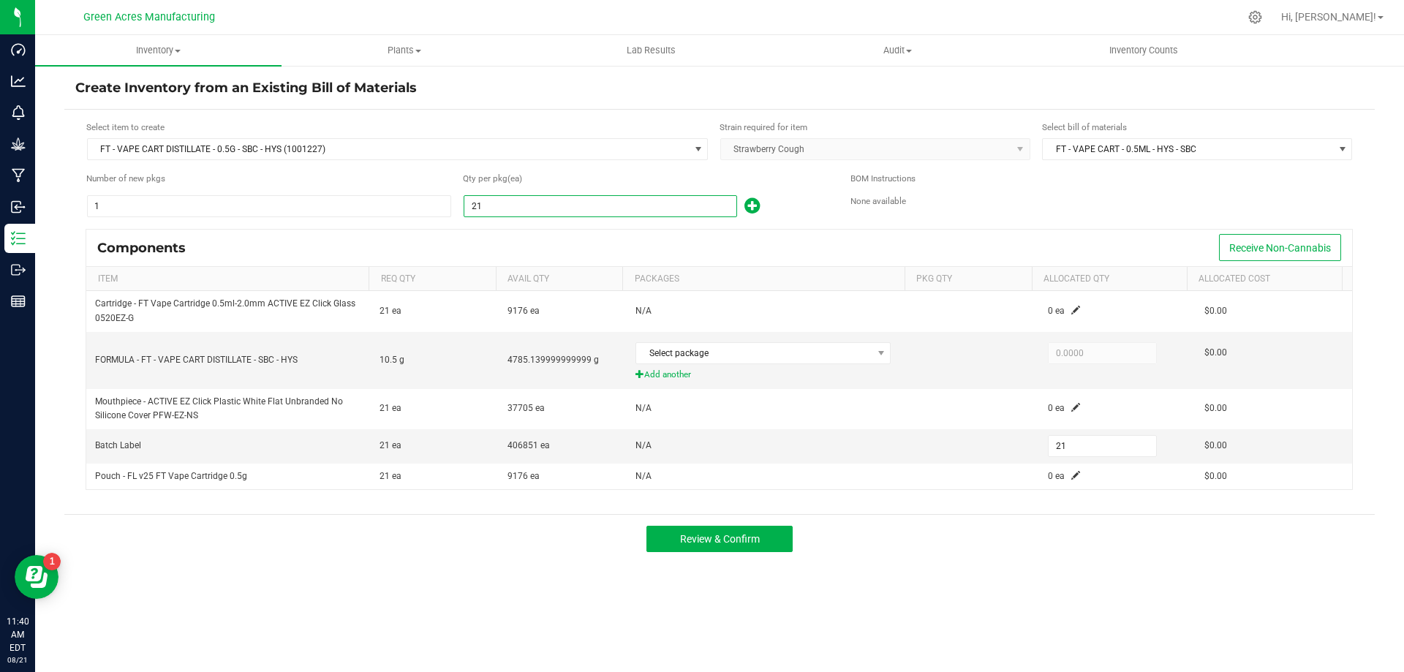
type input "213"
type input "2138"
type input "2,138"
click at [511, 214] on input "2138" at bounding box center [601, 206] width 272 height 20
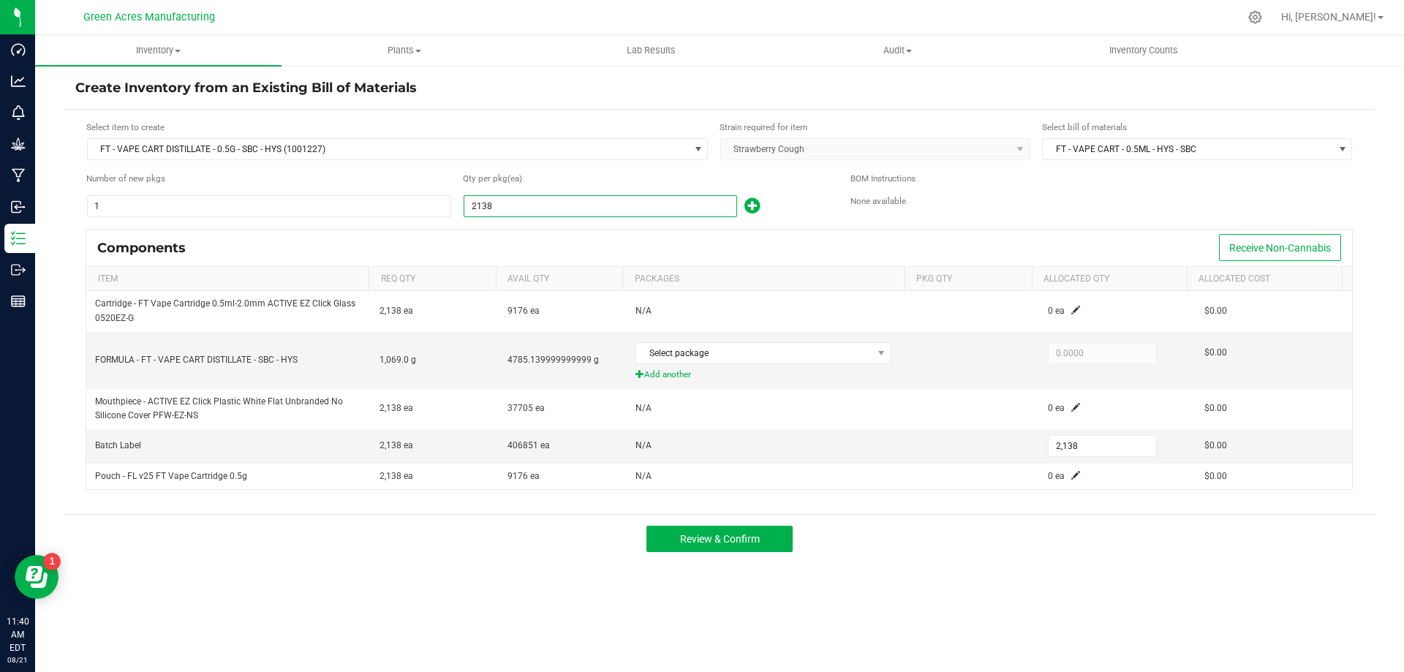
click at [511, 214] on input "2138" at bounding box center [601, 206] width 272 height 20
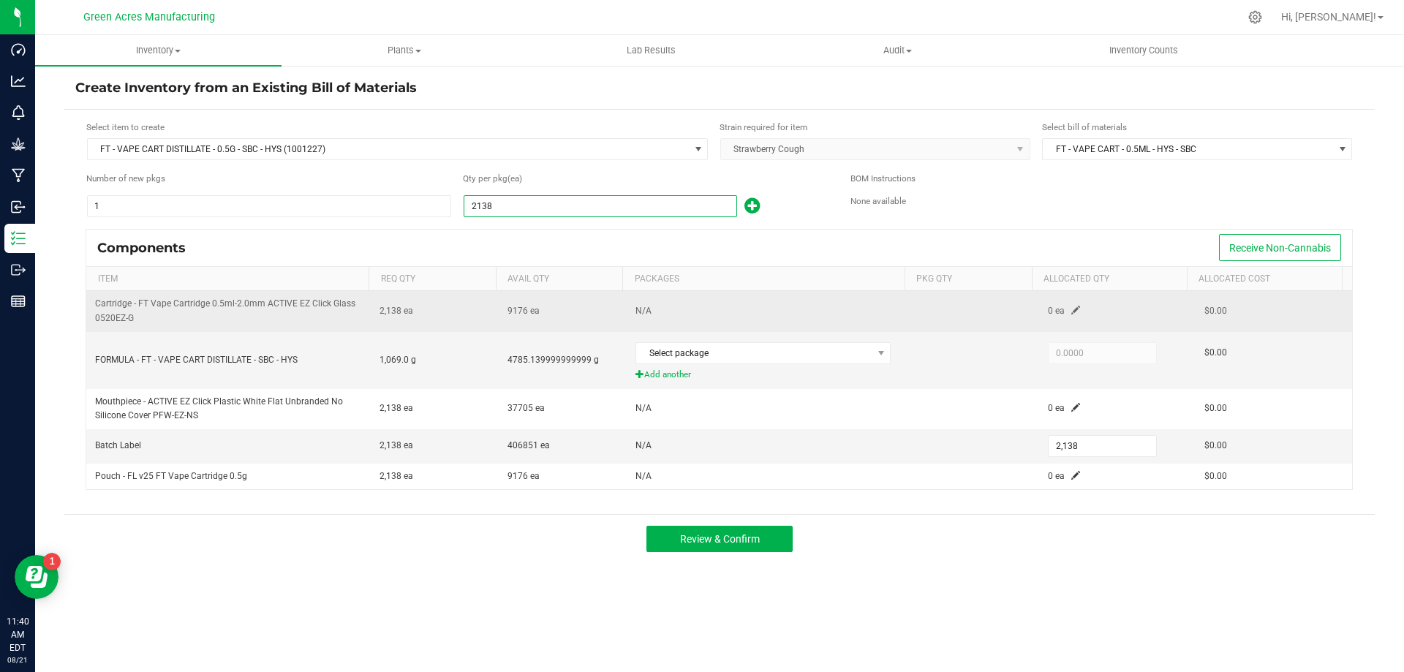
type input "2,138"
click at [1072, 308] on span at bounding box center [1076, 310] width 9 height 9
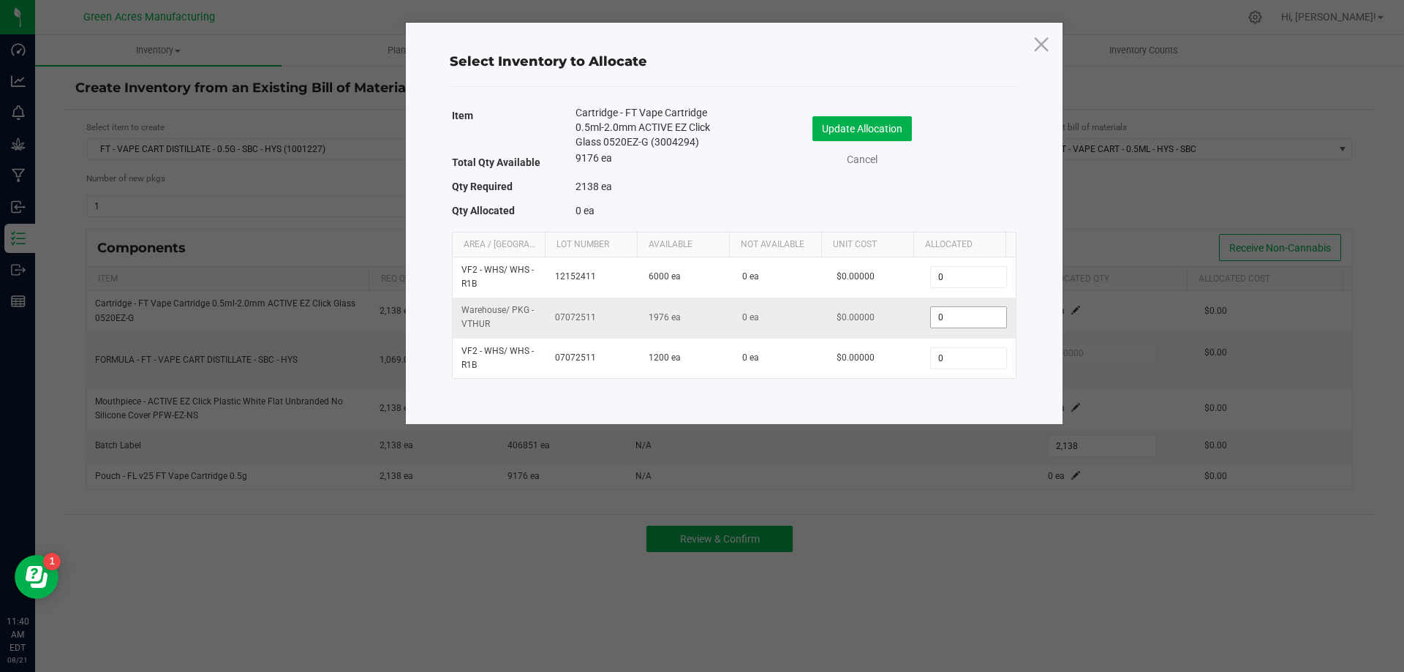
click at [942, 328] on input "0" at bounding box center [968, 317] width 75 height 20
paste input "2138"
type input "2138"
click at [964, 328] on input "2138" at bounding box center [968, 317] width 75 height 20
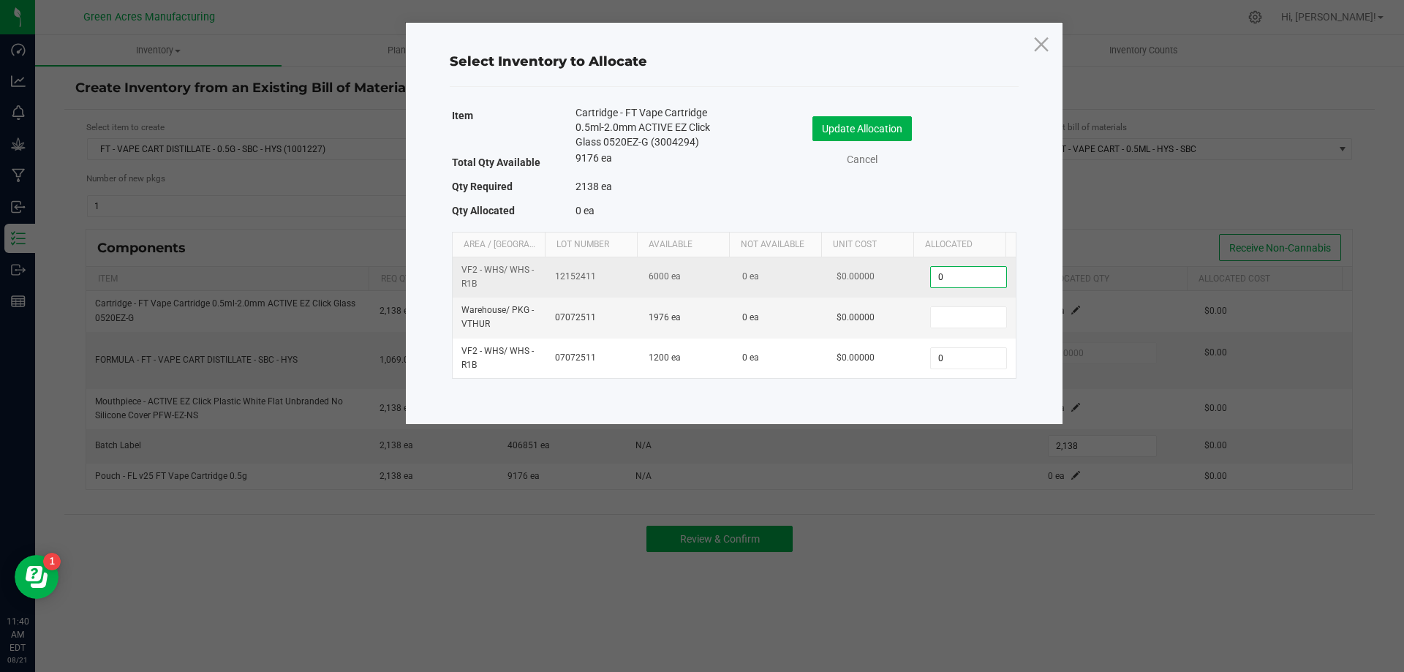
click at [969, 287] on input "0" at bounding box center [968, 277] width 75 height 20
paste input "2138"
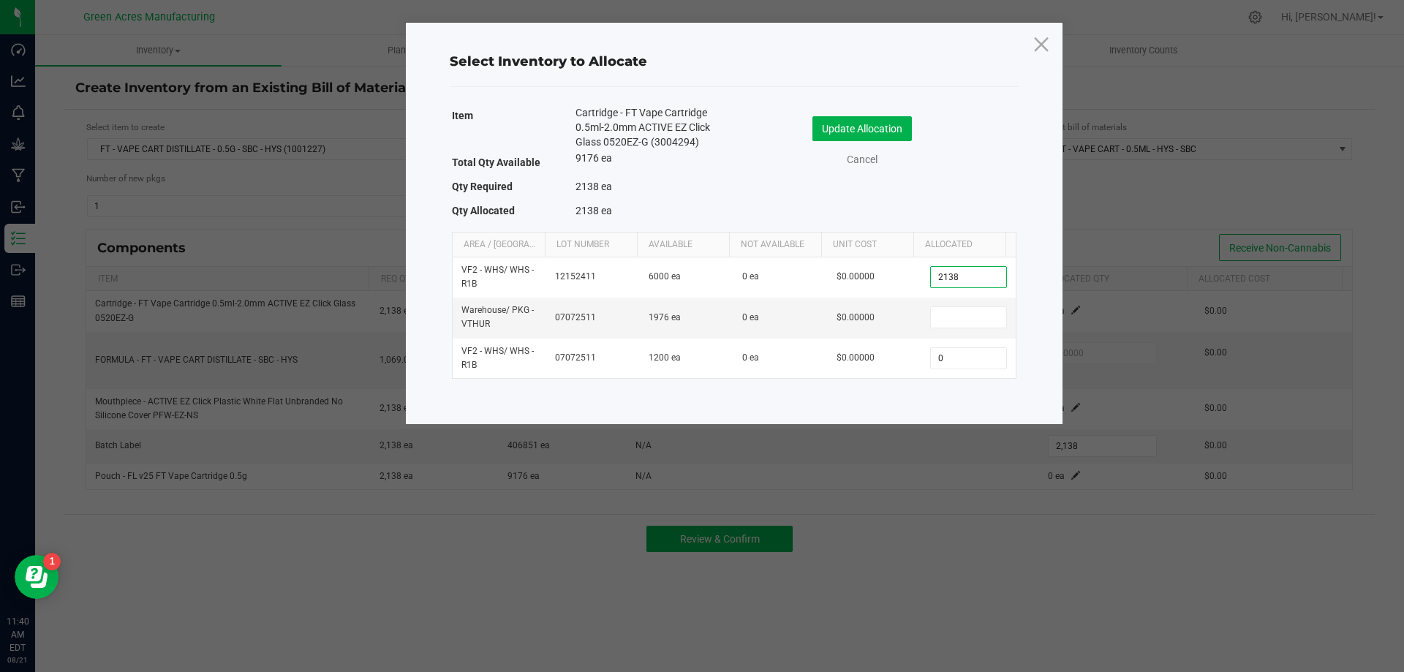
type input "2,138"
click at [868, 112] on div "Update Allocation Cancel" at bounding box center [875, 143] width 260 height 77
click at [870, 127] on button "Update Allocation" at bounding box center [862, 128] width 99 height 25
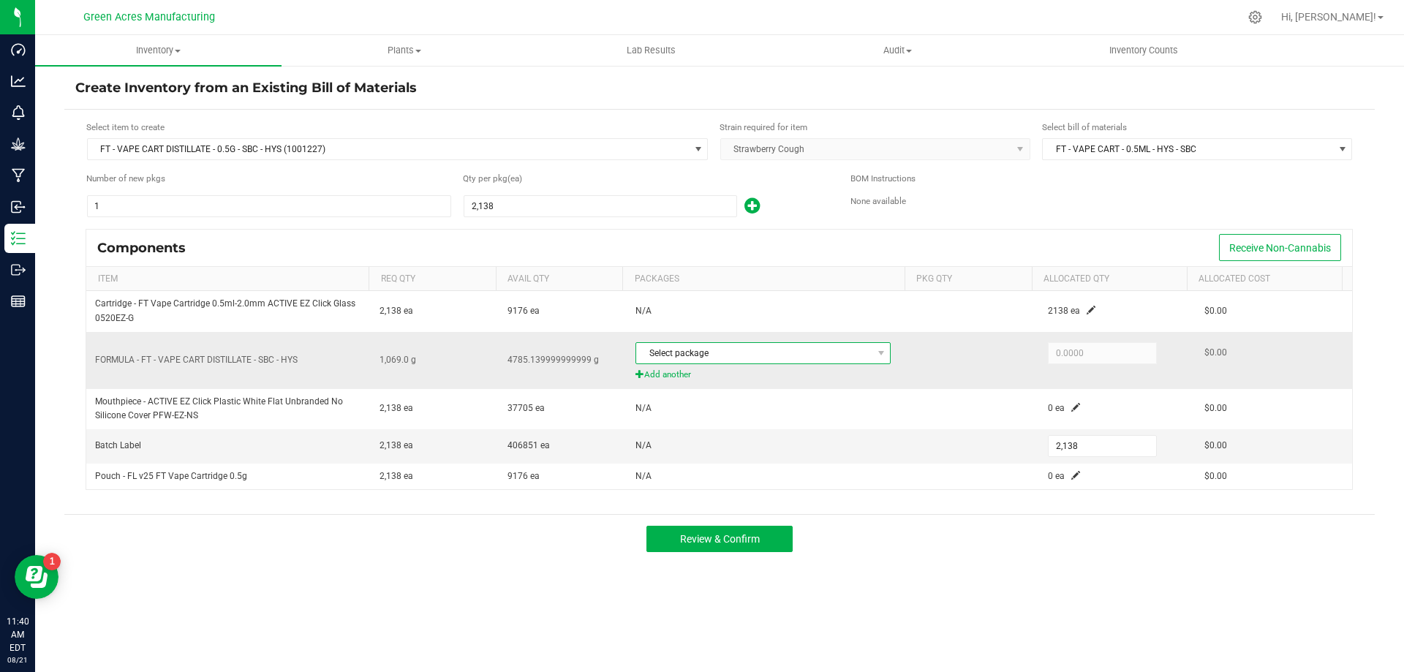
click at [872, 346] on span at bounding box center [881, 353] width 18 height 20
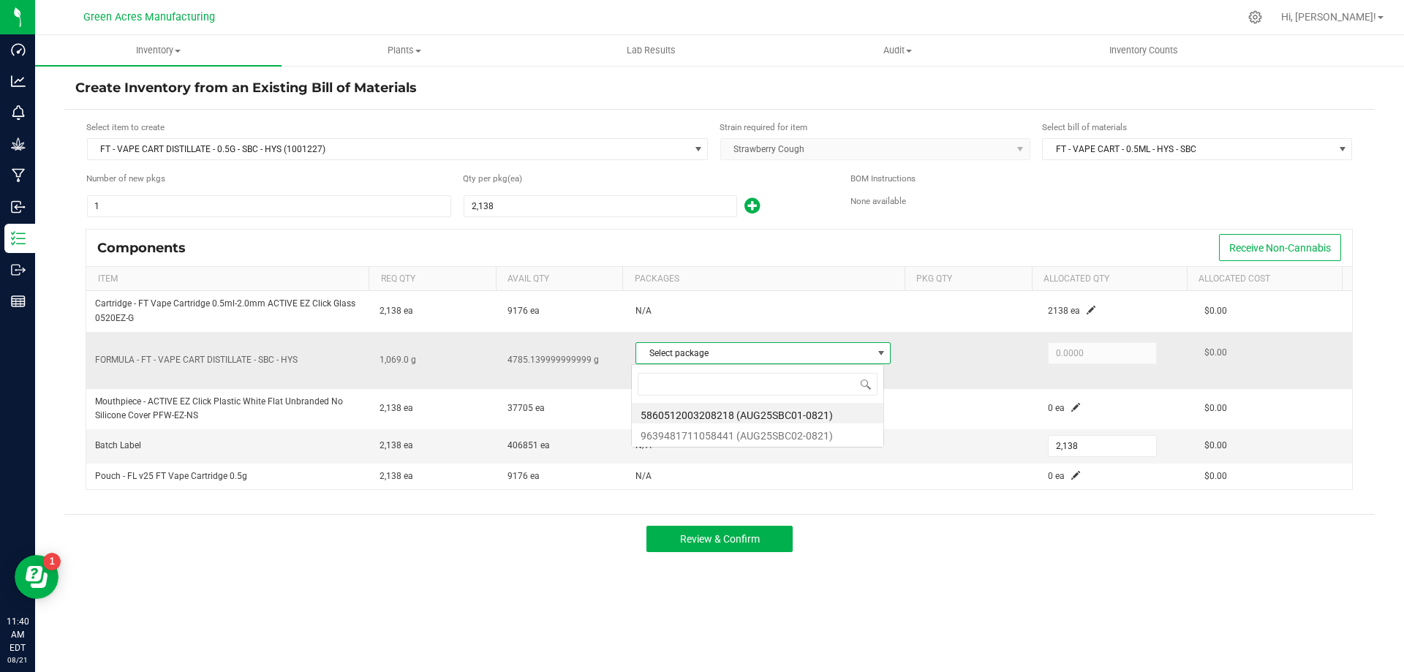
scroll to position [22, 252]
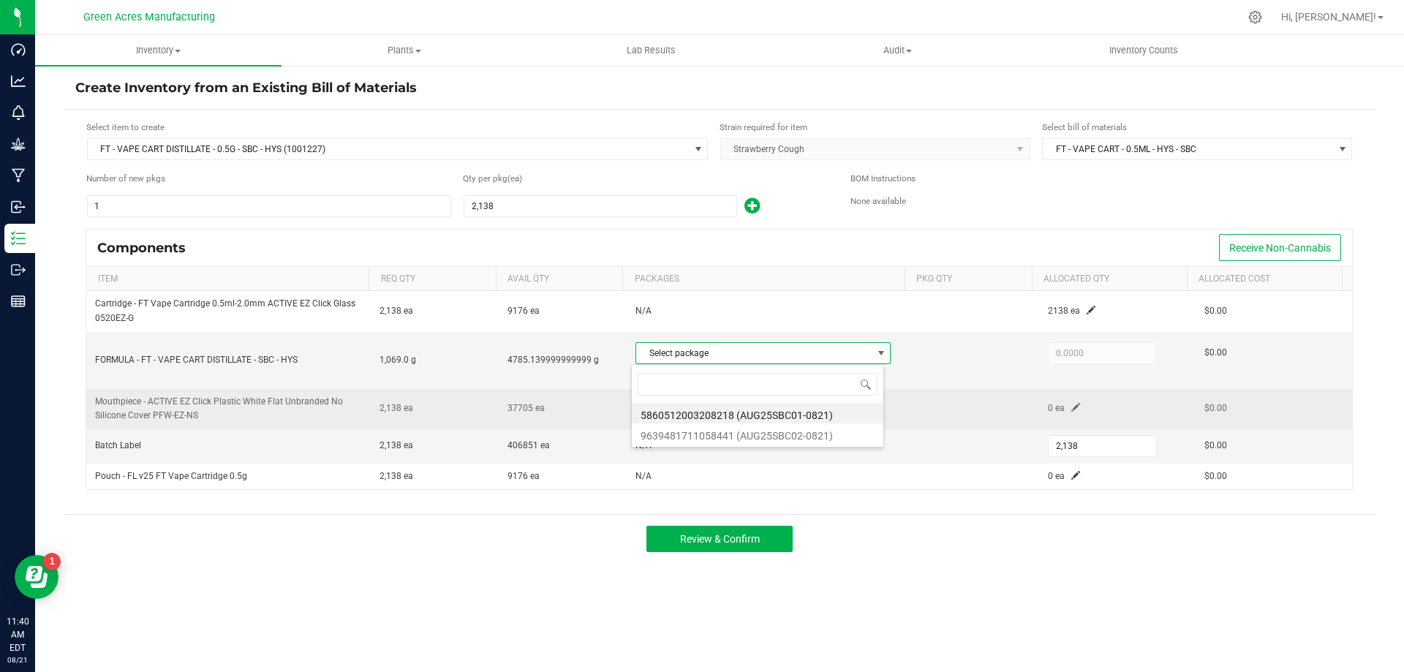
click at [833, 410] on li "5860512003208218 (AUG25SBC01-0821)" at bounding box center [758, 413] width 252 height 20
type input "1,069.0000"
click at [1074, 408] on td "0 ea" at bounding box center [1117, 409] width 157 height 40
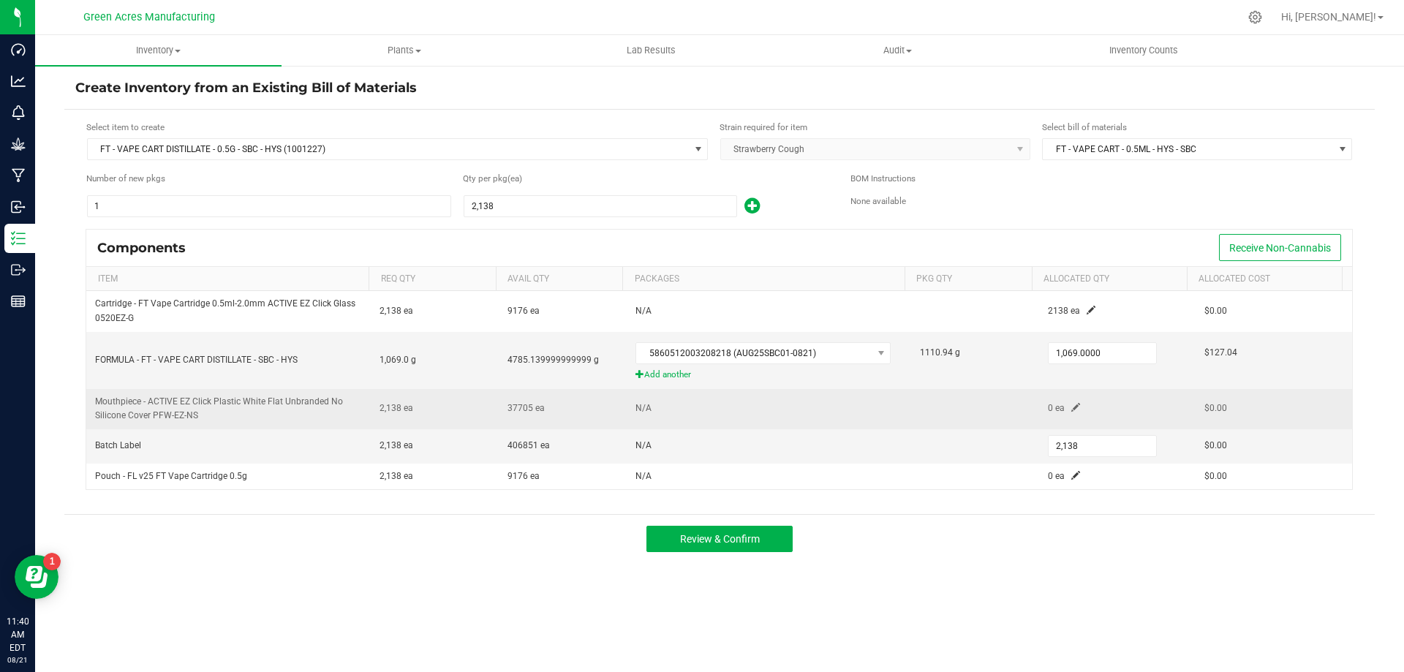
click at [1072, 410] on span at bounding box center [1076, 407] width 9 height 9
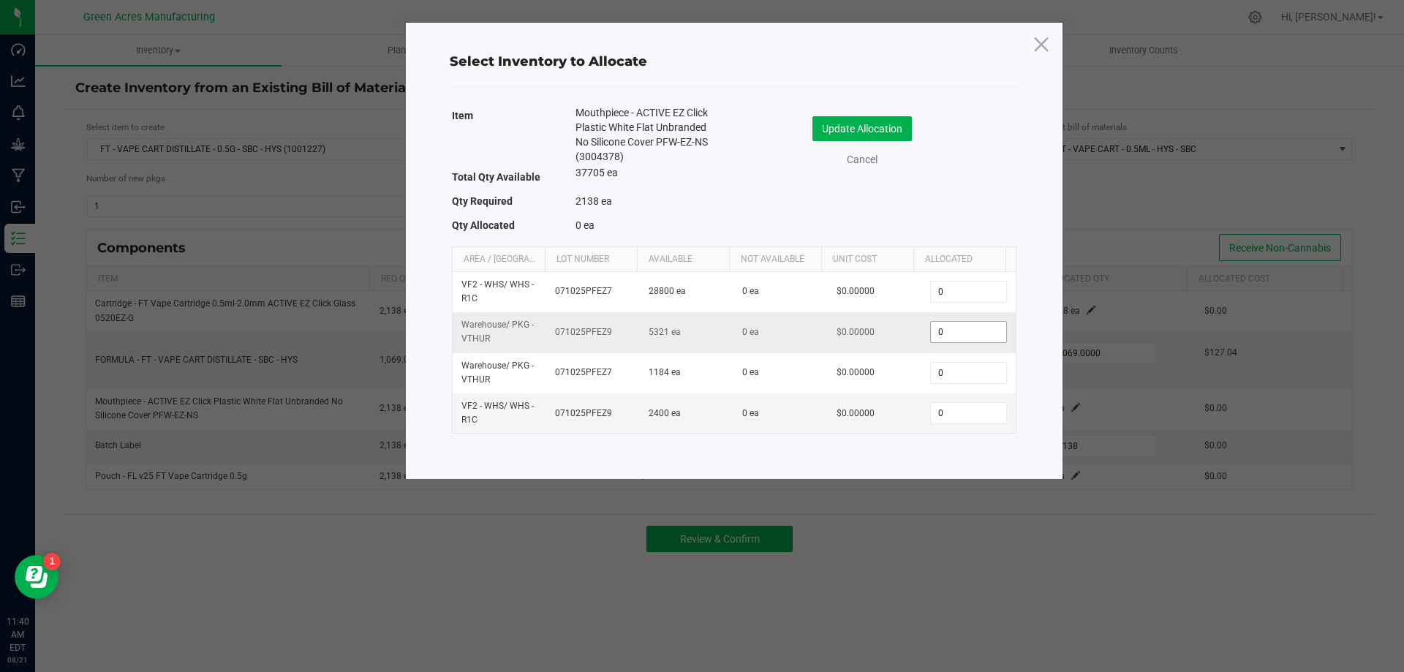
click at [958, 337] on input "0" at bounding box center [968, 332] width 75 height 20
paste input "2138"
type input "2,138"
click at [879, 119] on button "Update Allocation" at bounding box center [862, 128] width 99 height 25
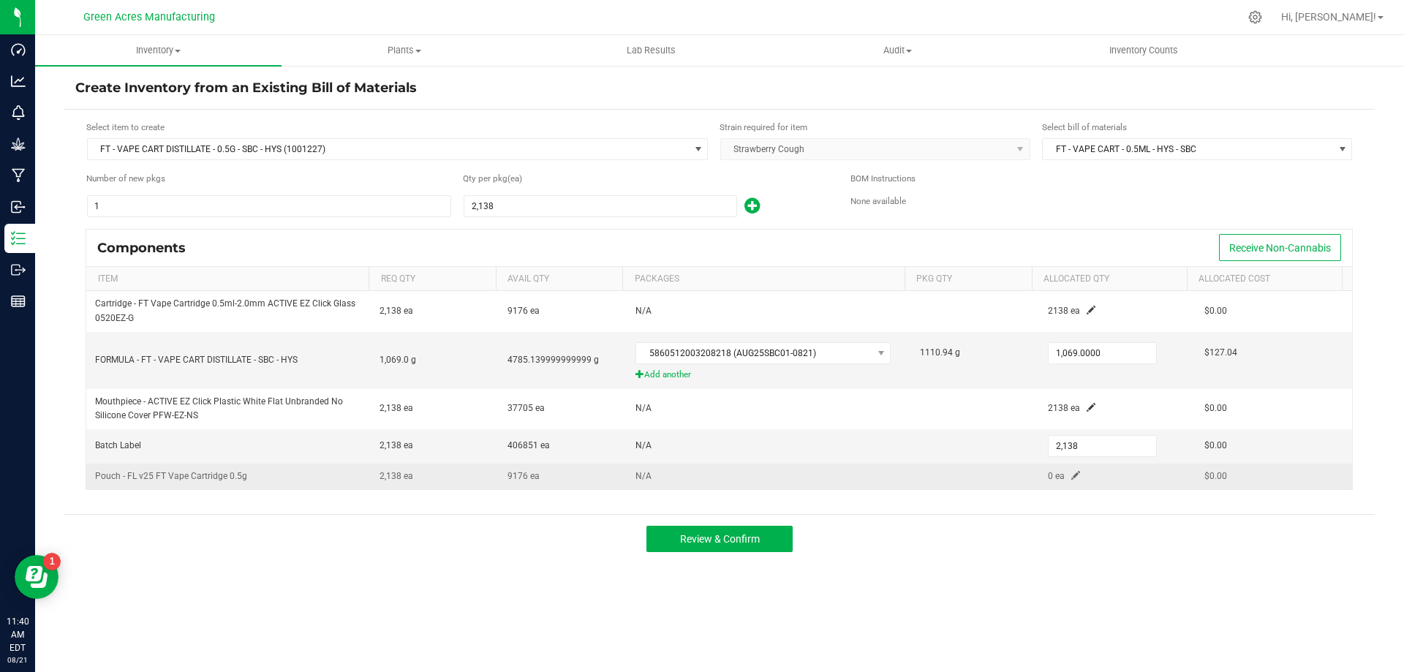
click at [1072, 477] on span at bounding box center [1076, 475] width 9 height 9
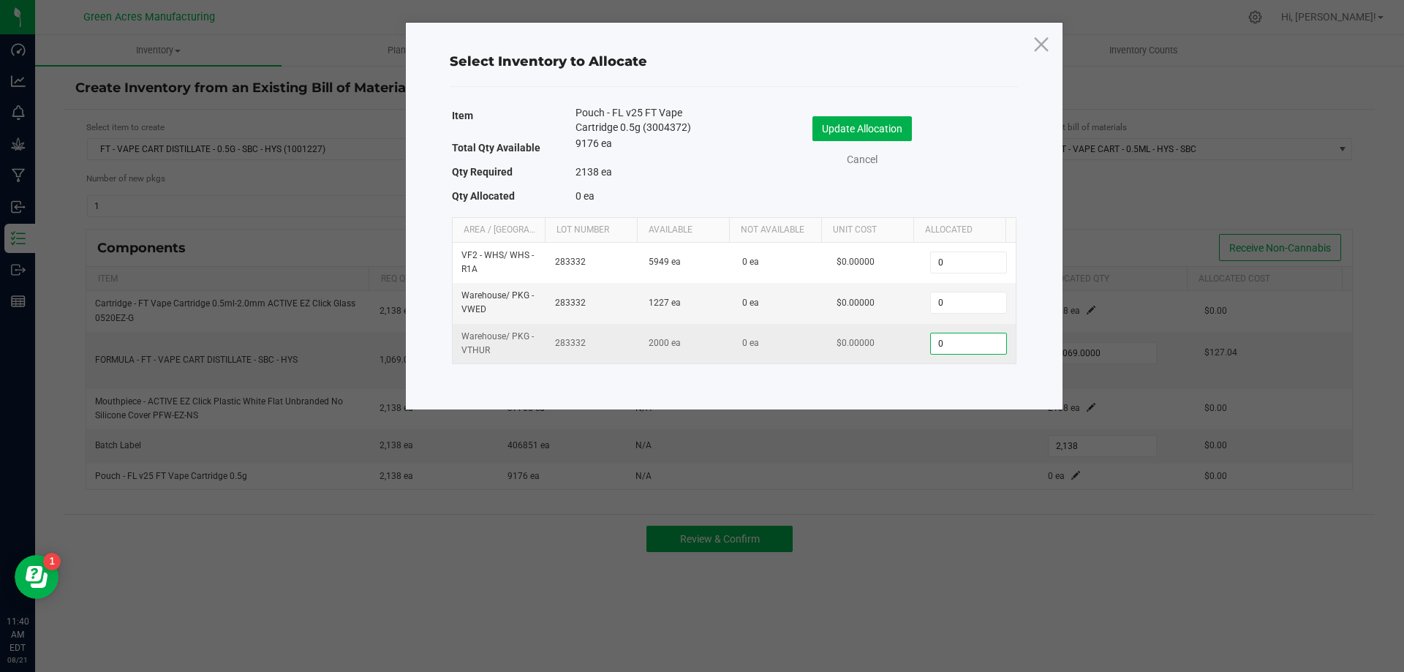
click at [952, 350] on input "0" at bounding box center [968, 344] width 75 height 20
paste input "2138"
type input "2138"
click at [965, 345] on input "2138" at bounding box center [968, 344] width 75 height 20
click at [964, 345] on input "2138" at bounding box center [968, 344] width 75 height 20
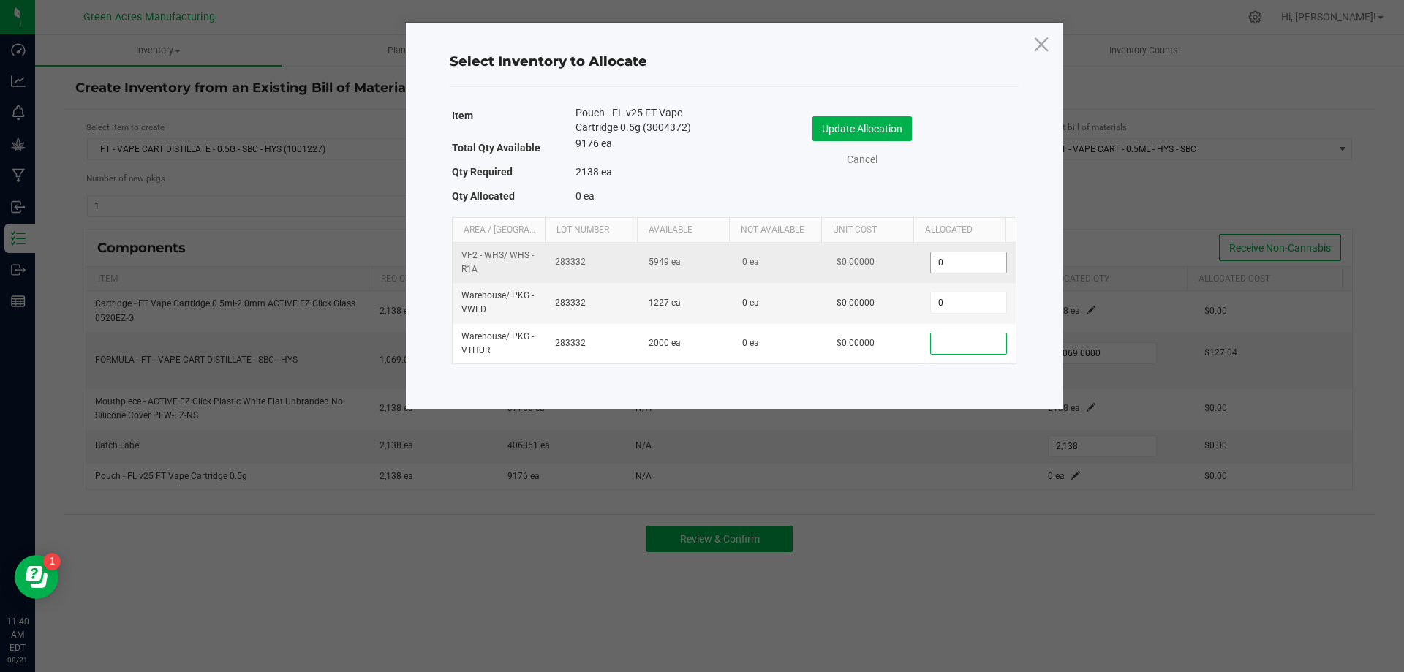
click at [934, 266] on input "0" at bounding box center [968, 262] width 75 height 20
paste input "2138"
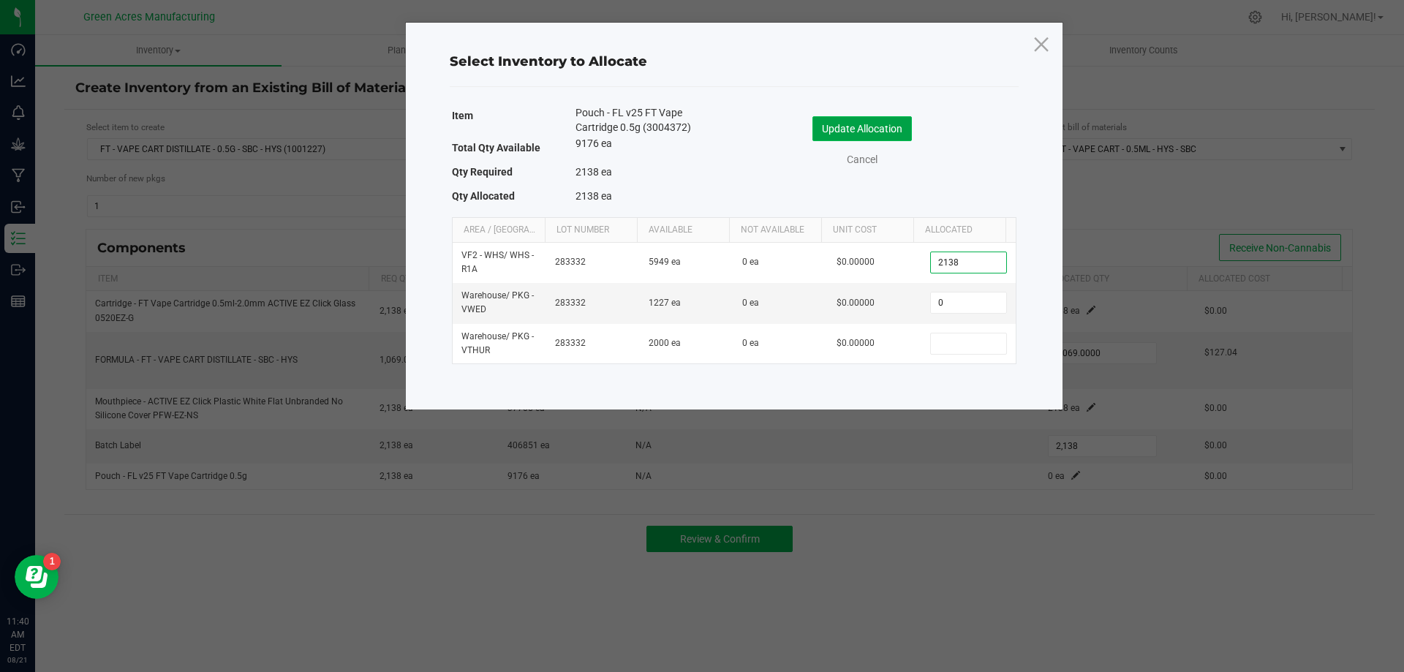
type input "2,138"
click at [884, 128] on button "Update Allocation" at bounding box center [862, 128] width 99 height 25
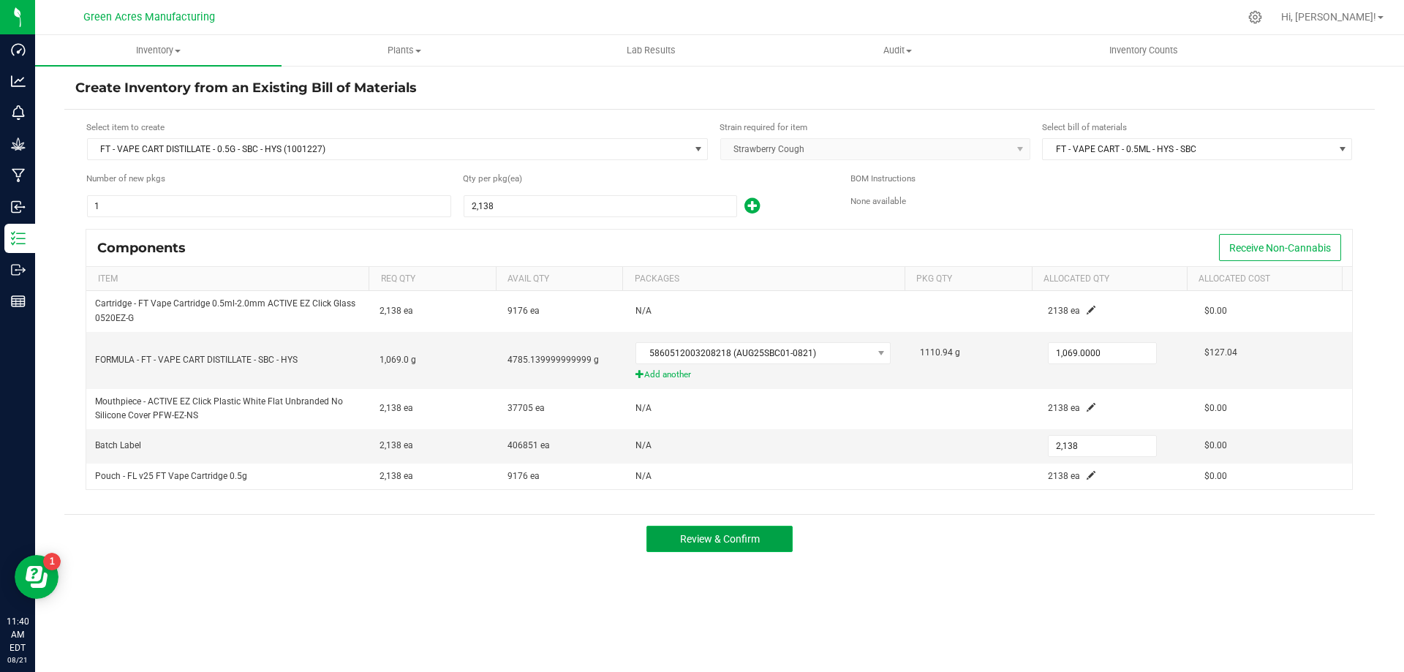
click at [738, 533] on span "Review & Confirm" at bounding box center [720, 539] width 80 height 12
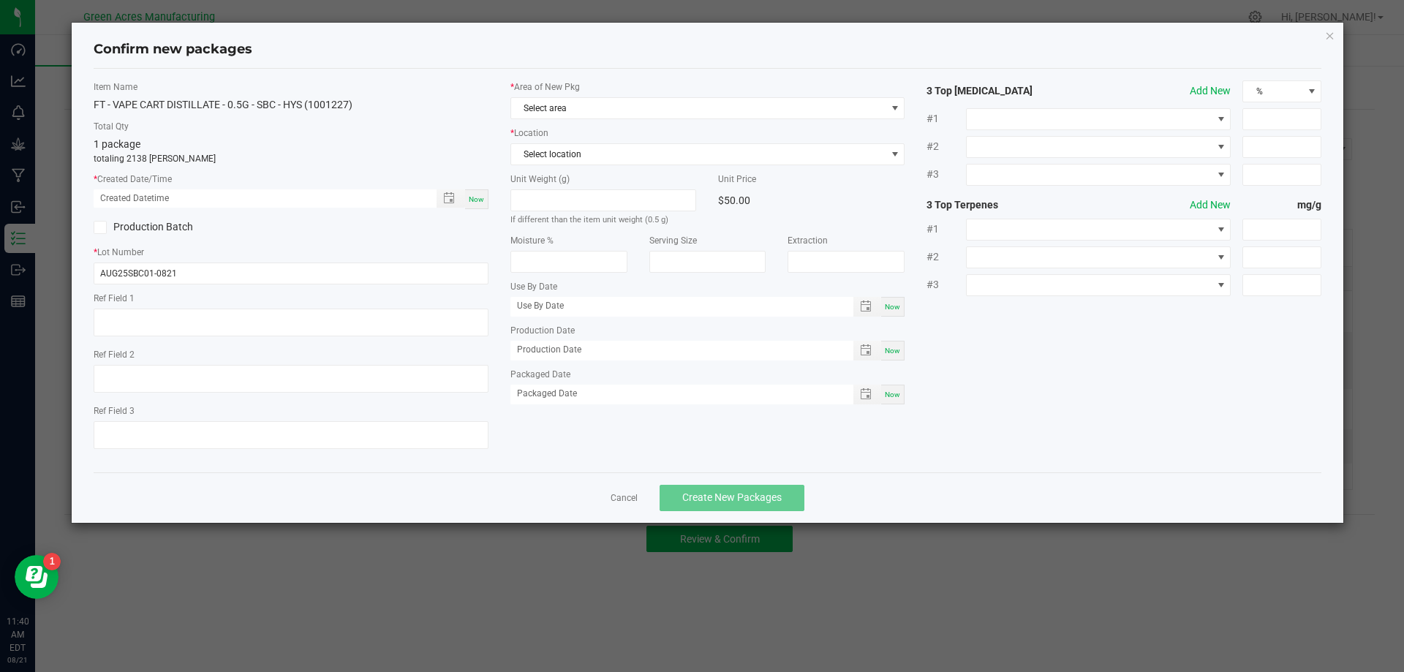
click at [483, 193] on div "Now" at bounding box center [476, 199] width 23 height 20
type input "08/21/2025 11:40 AM"
click at [582, 113] on span "Select area" at bounding box center [698, 108] width 375 height 20
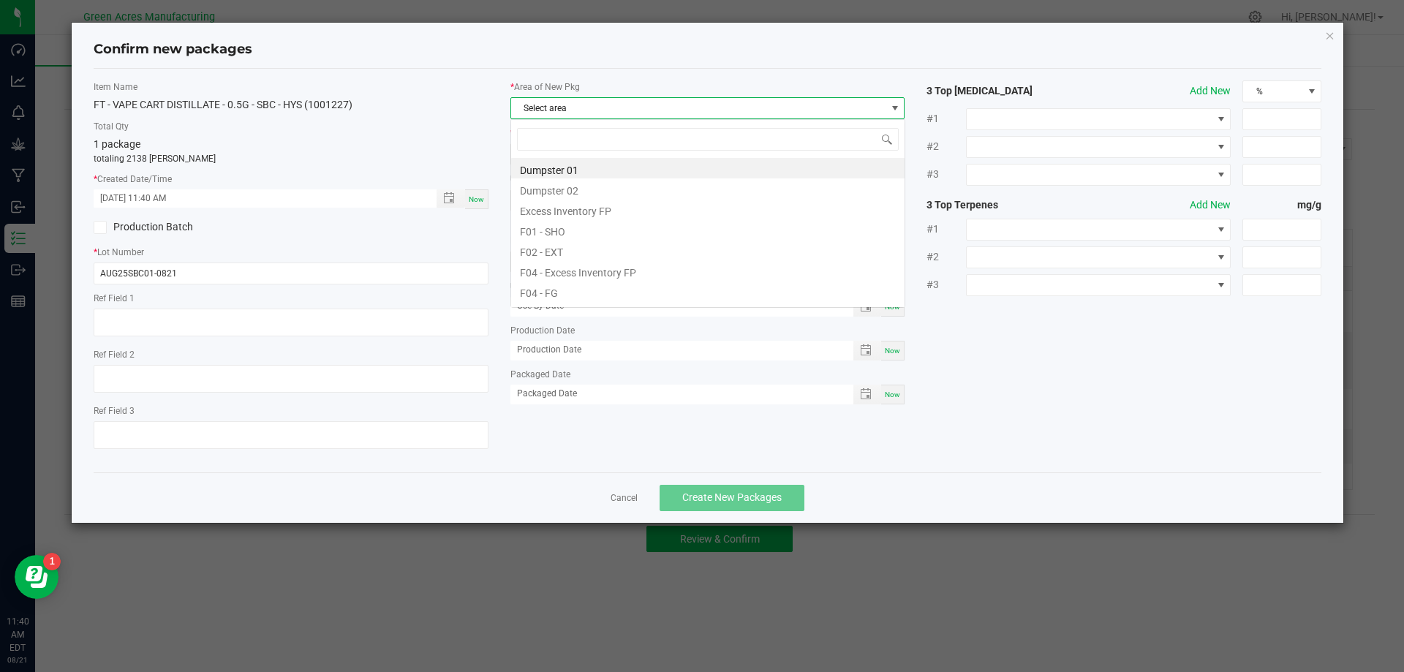
scroll to position [22, 395]
type input "pa"
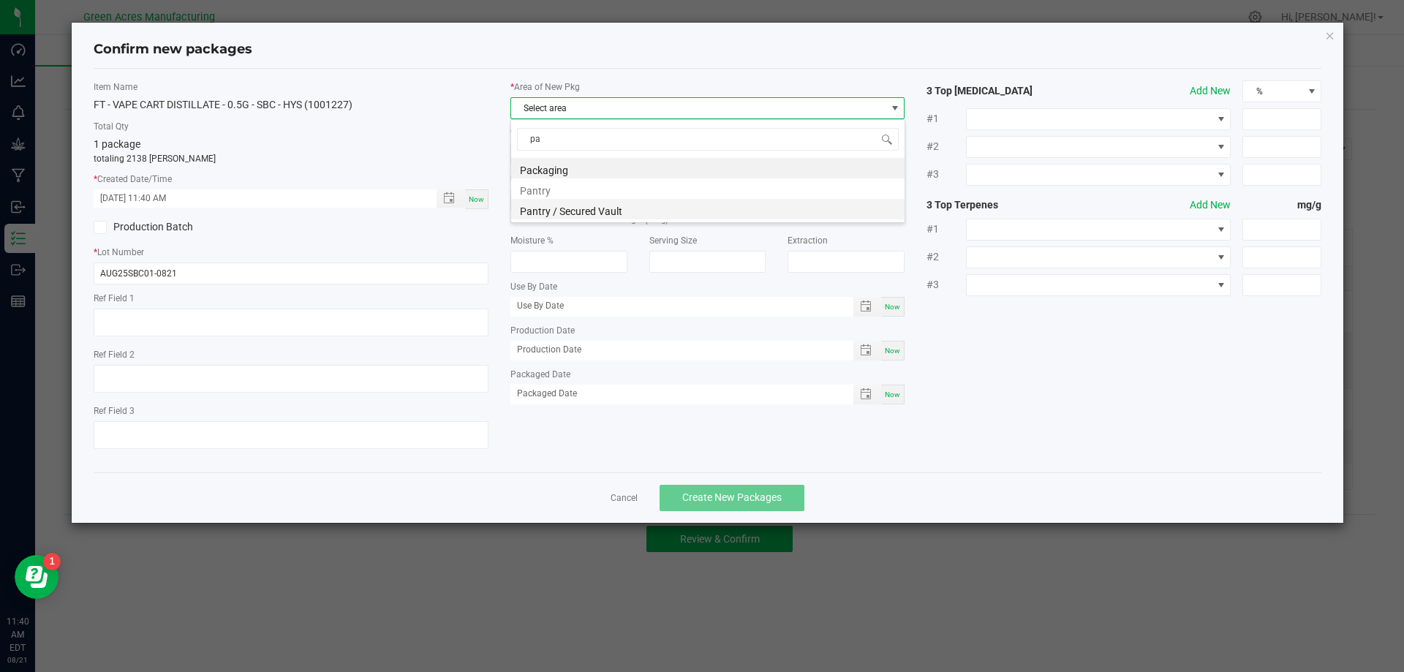
click at [617, 208] on li "Pantry / Secured Vault" at bounding box center [708, 209] width 394 height 20
click at [615, 155] on span "Select location" at bounding box center [698, 154] width 375 height 20
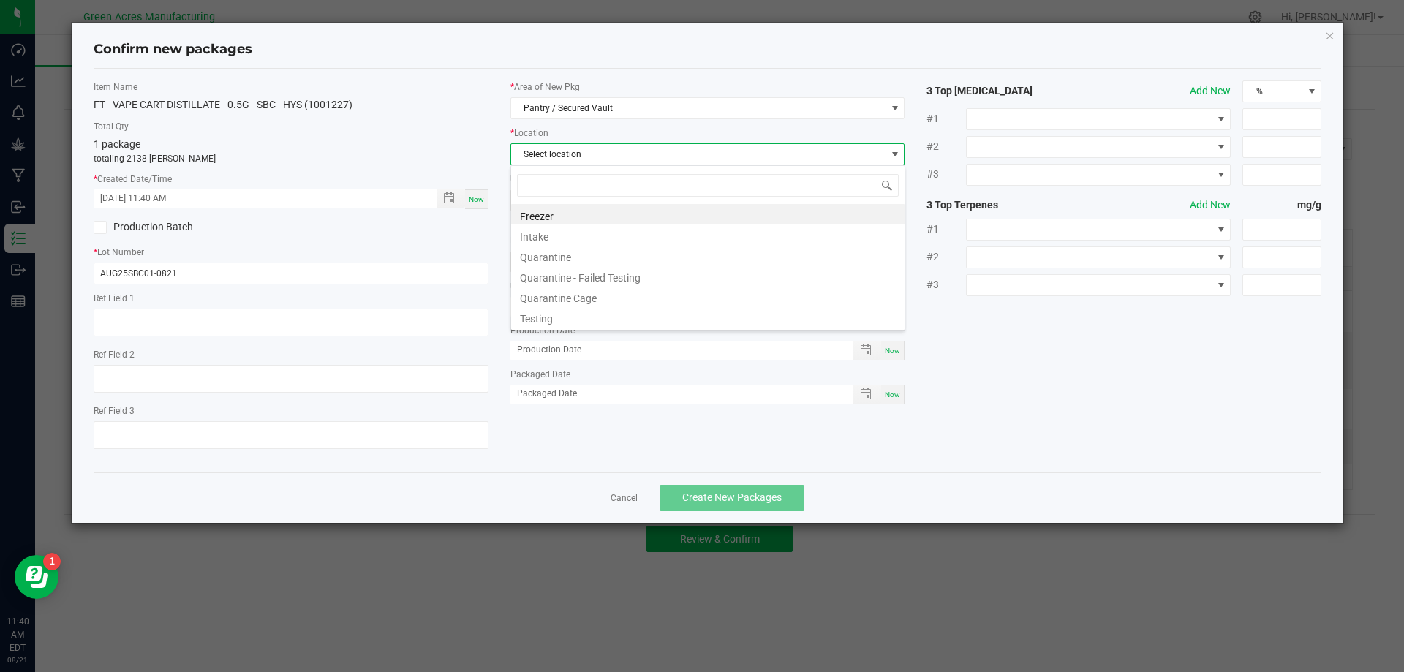
click at [611, 233] on li "Intake" at bounding box center [708, 235] width 394 height 20
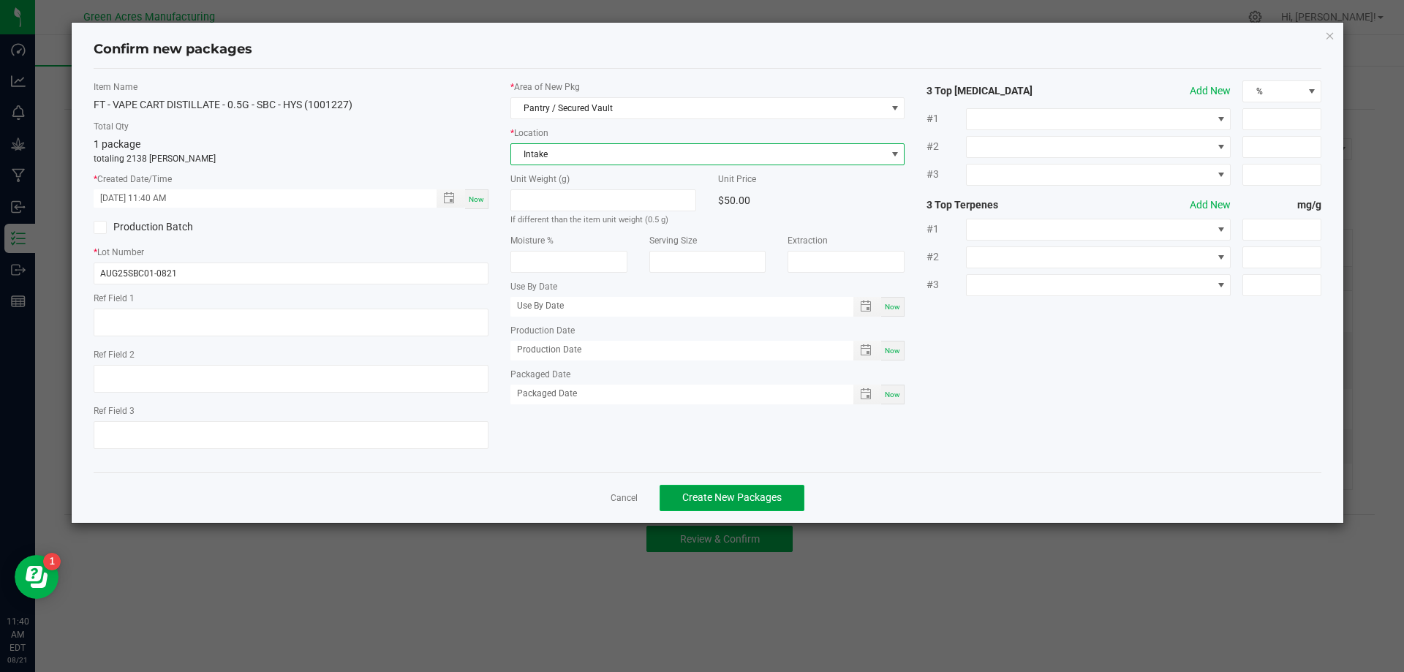
click at [764, 489] on button "Create New Packages" at bounding box center [732, 498] width 145 height 26
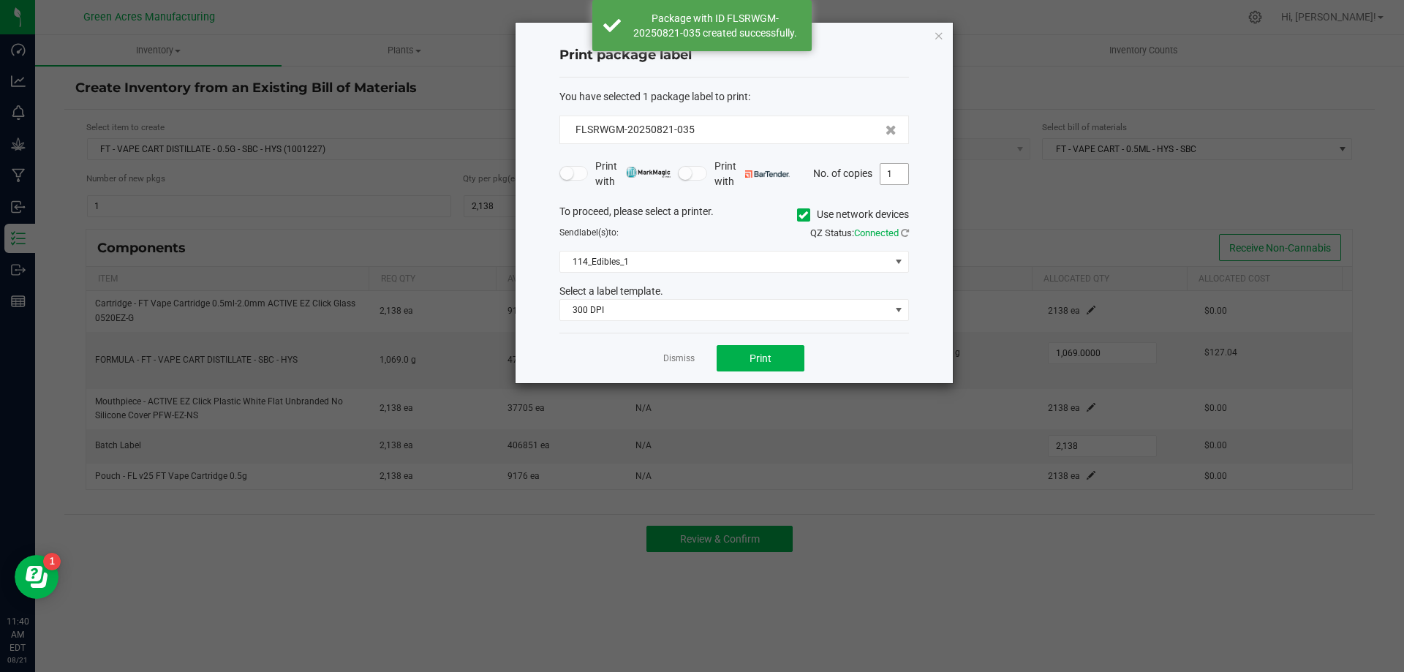
click at [895, 171] on input "1" at bounding box center [895, 174] width 28 height 20
type input "2"
click at [946, 187] on div "Print package label You have selected 1 package label to print : FLSRWGM-202508…" at bounding box center [734, 203] width 437 height 361
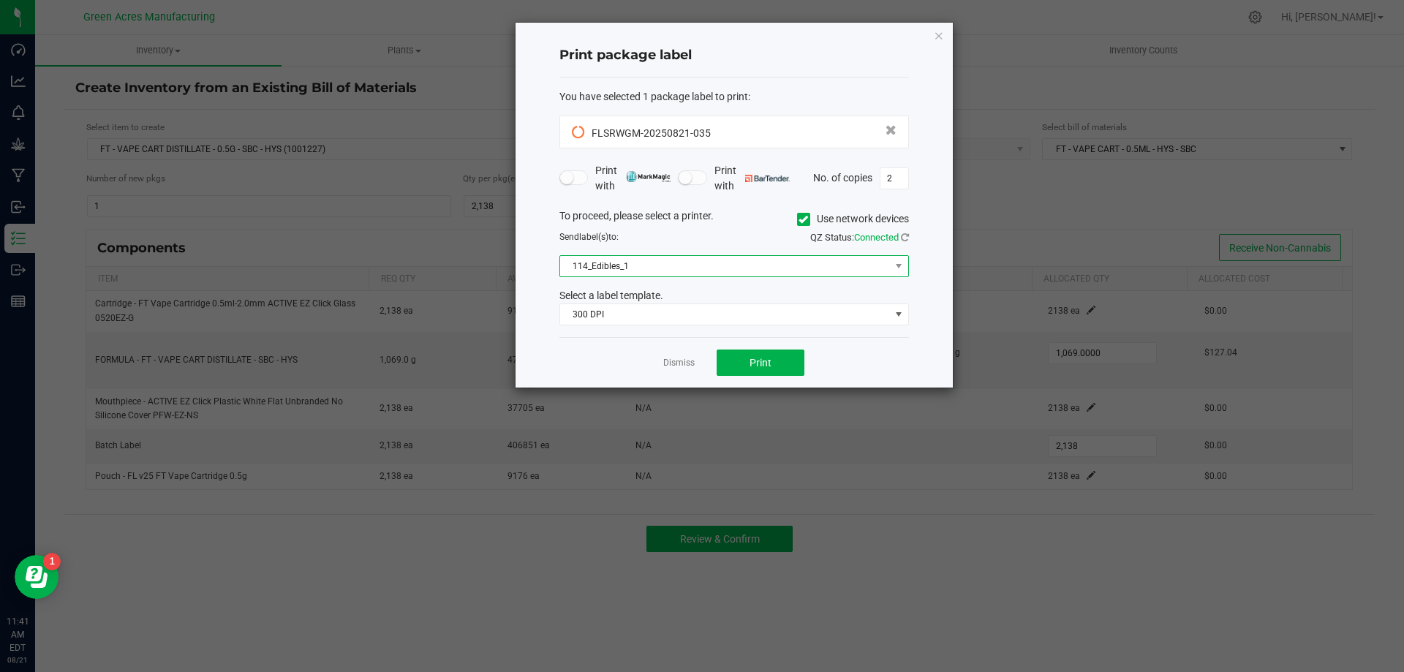
click at [821, 269] on span "114_Edibles_1" at bounding box center [725, 266] width 330 height 20
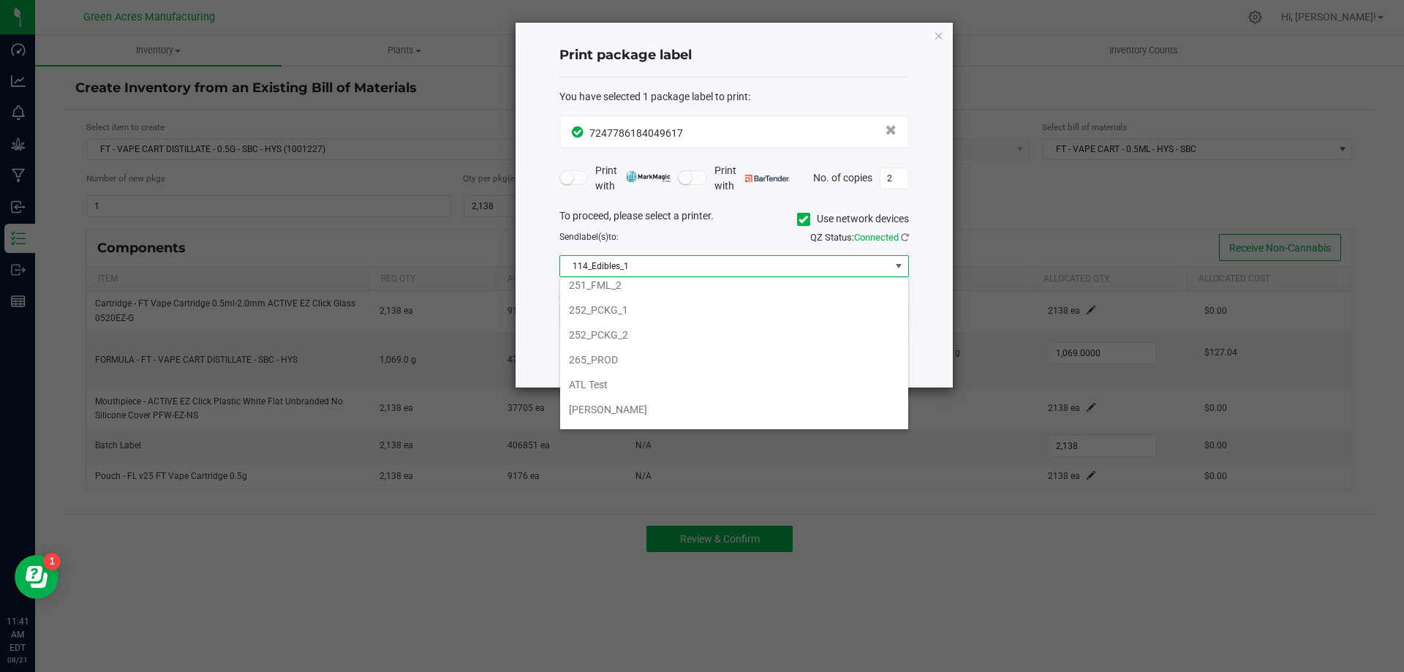
scroll to position [146, 0]
click at [696, 351] on li "252_PCKG_1" at bounding box center [734, 346] width 348 height 25
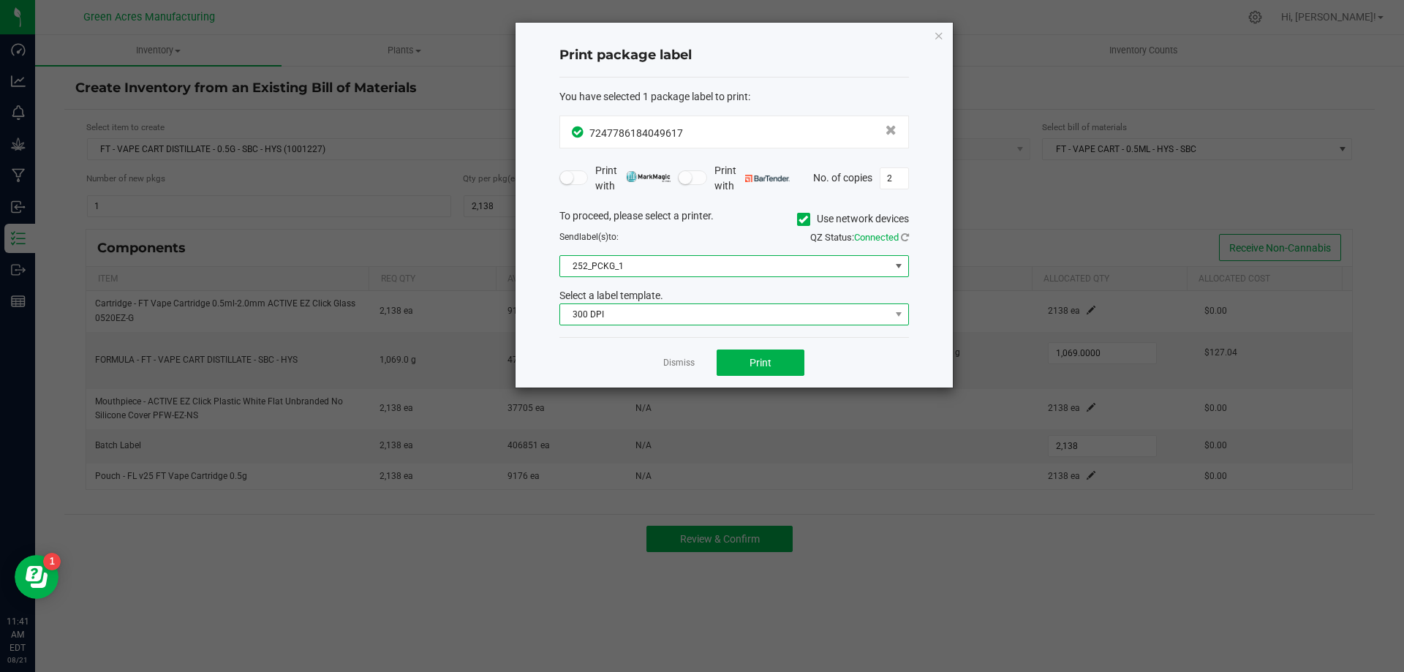
click at [712, 323] on span "300 DPI" at bounding box center [725, 314] width 330 height 20
click at [712, 320] on span "300 DPI" at bounding box center [725, 314] width 330 height 20
click at [748, 357] on button "Print" at bounding box center [761, 363] width 88 height 26
click at [935, 40] on icon "button" at bounding box center [939, 35] width 10 height 18
